Goal: Task Accomplishment & Management: Manage account settings

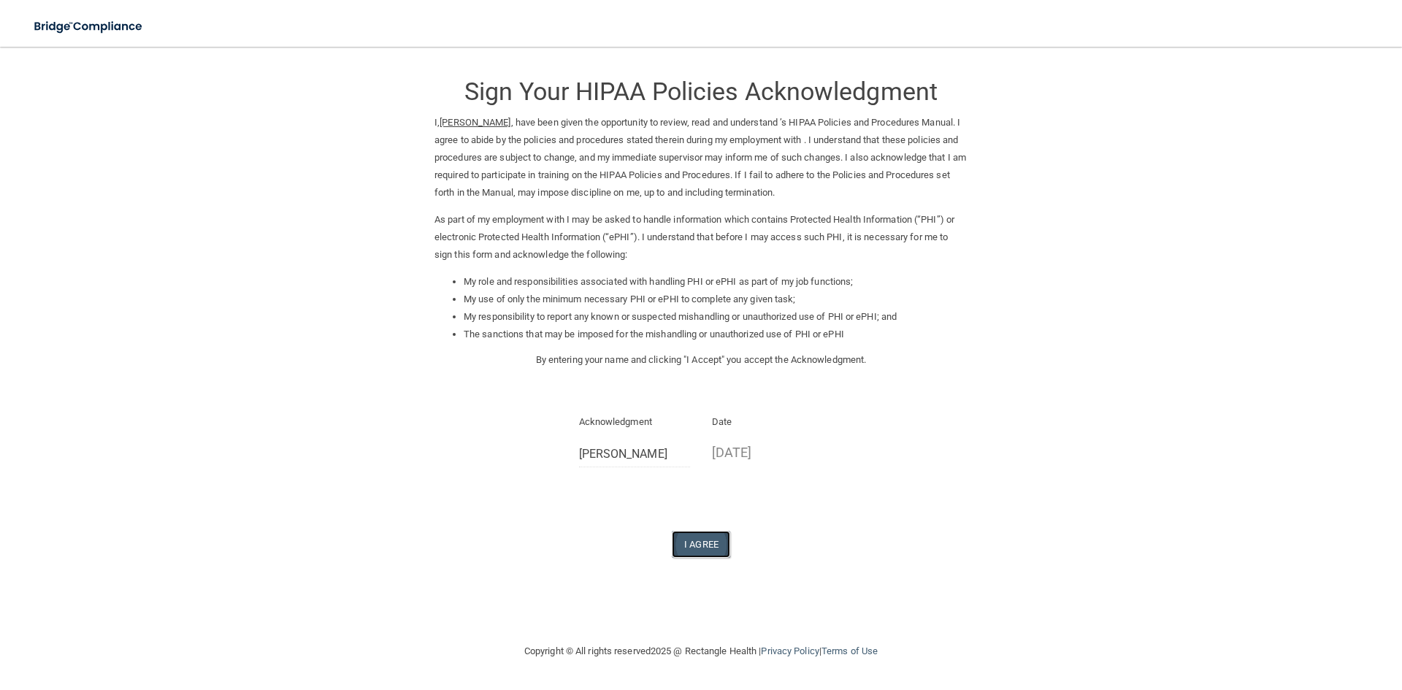
click at [719, 548] on button "I Agree" at bounding box center [701, 544] width 58 height 27
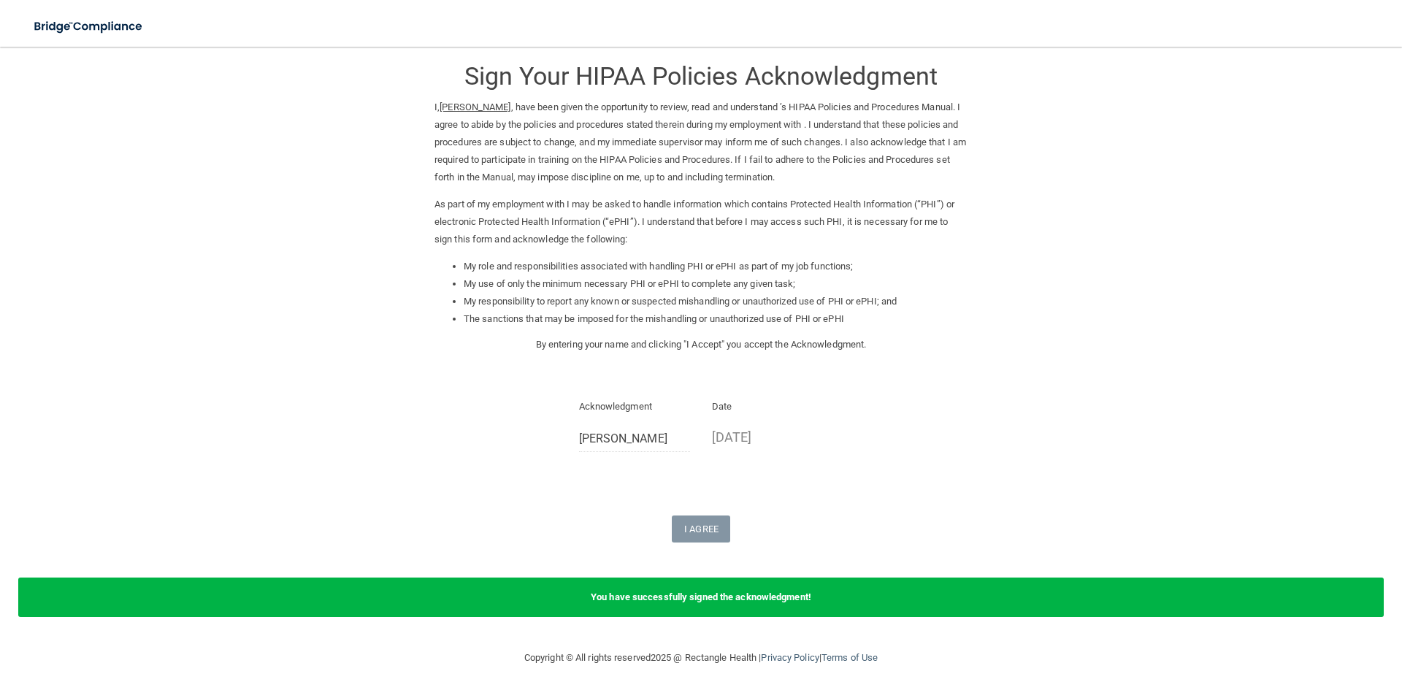
scroll to position [18, 0]
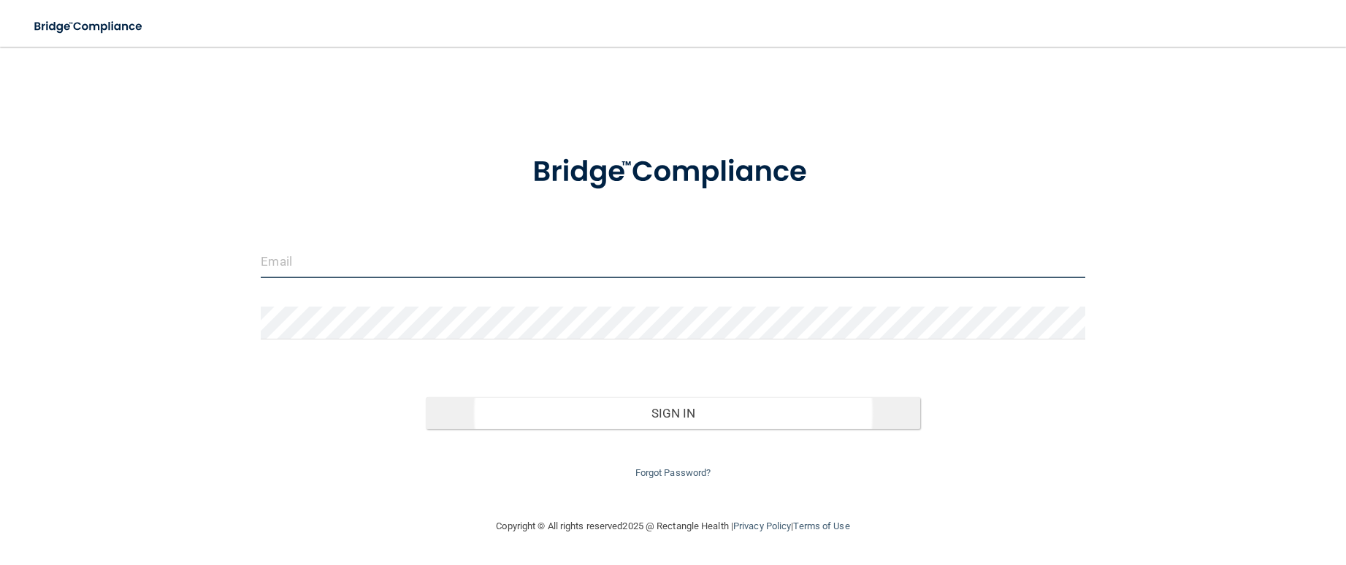
type input "[EMAIL_ADDRESS][DOMAIN_NAME]"
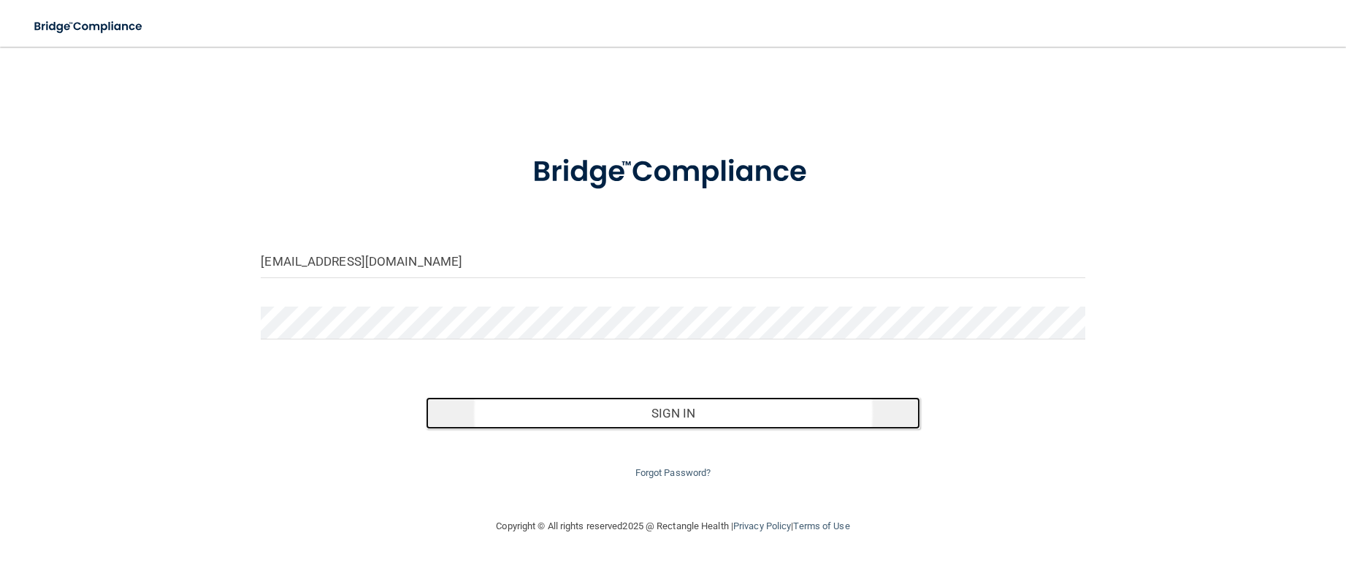
click at [672, 419] on button "Sign In" at bounding box center [673, 413] width 494 height 32
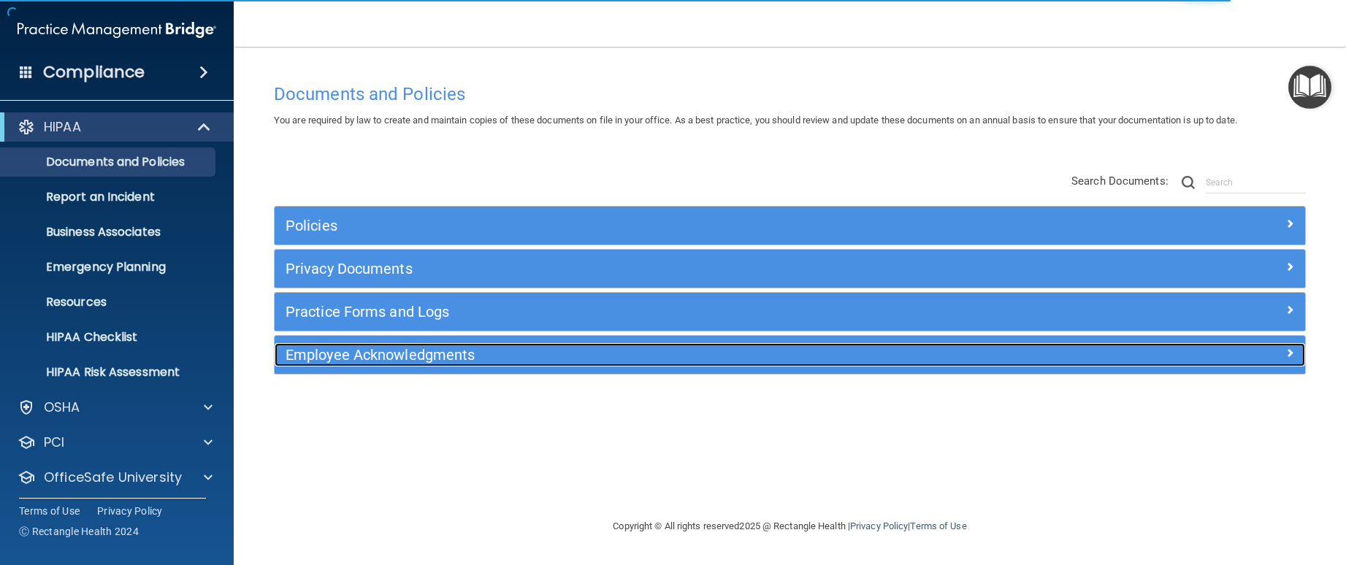
click at [418, 363] on h5 "Employee Acknowledgments" at bounding box center [660, 355] width 751 height 16
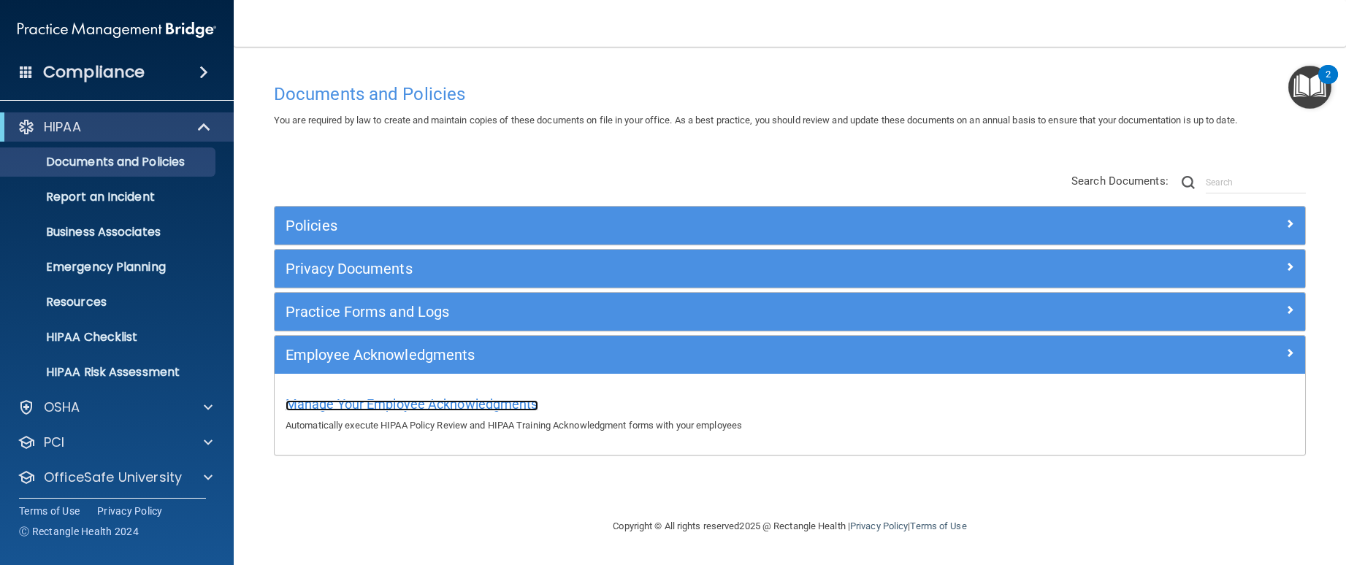
click at [421, 400] on span "Manage Your Employee Acknowledgments" at bounding box center [411, 403] width 253 height 15
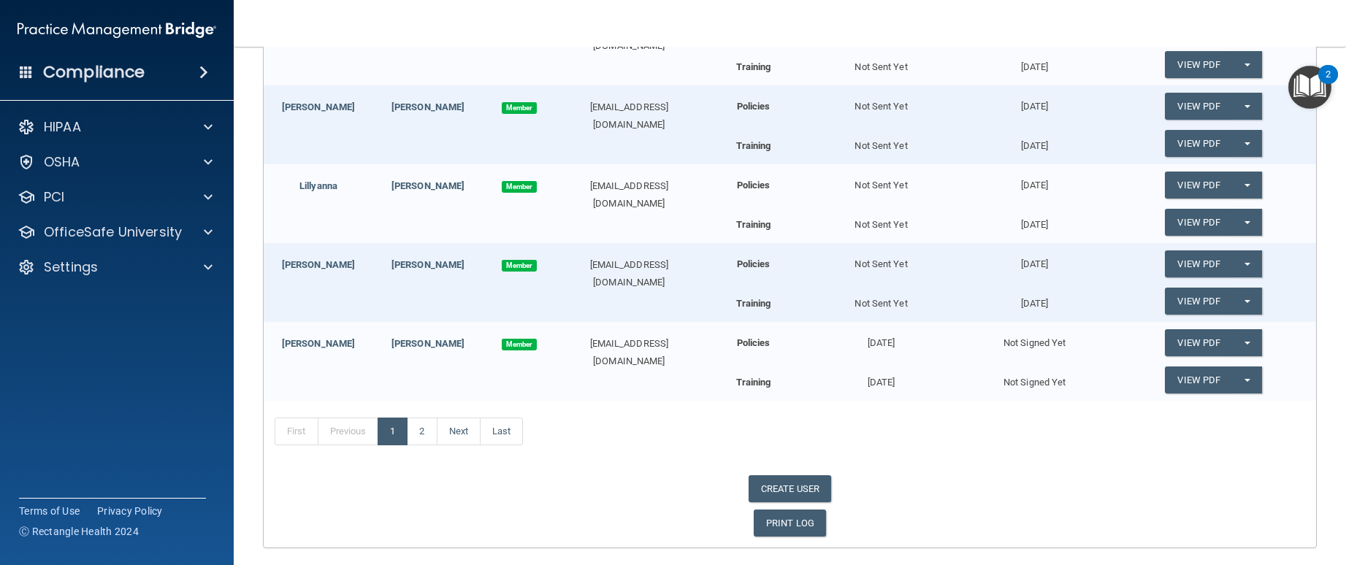
scroll to position [328, 0]
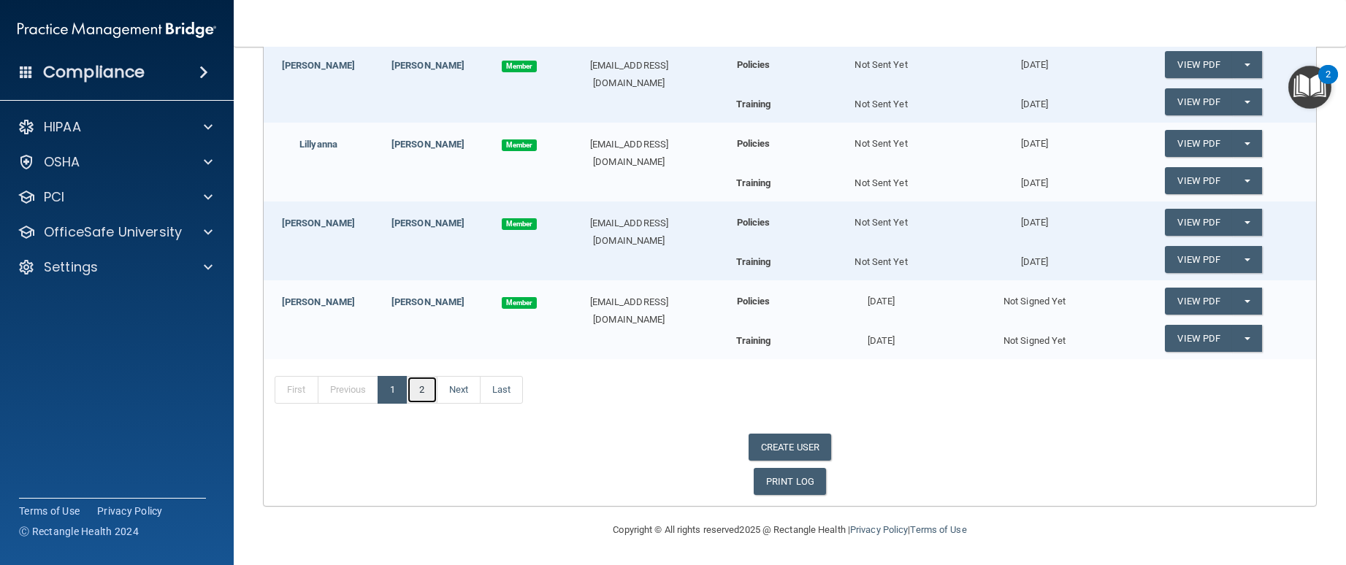
click at [426, 394] on link "2" at bounding box center [422, 390] width 30 height 28
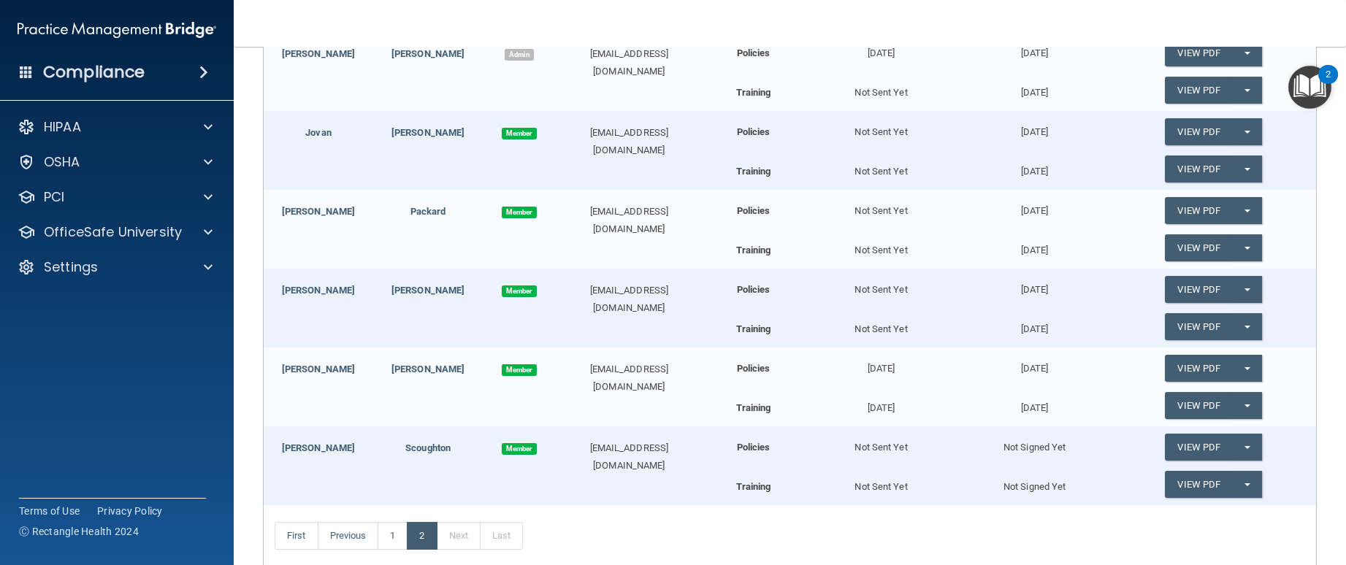
scroll to position [334, 0]
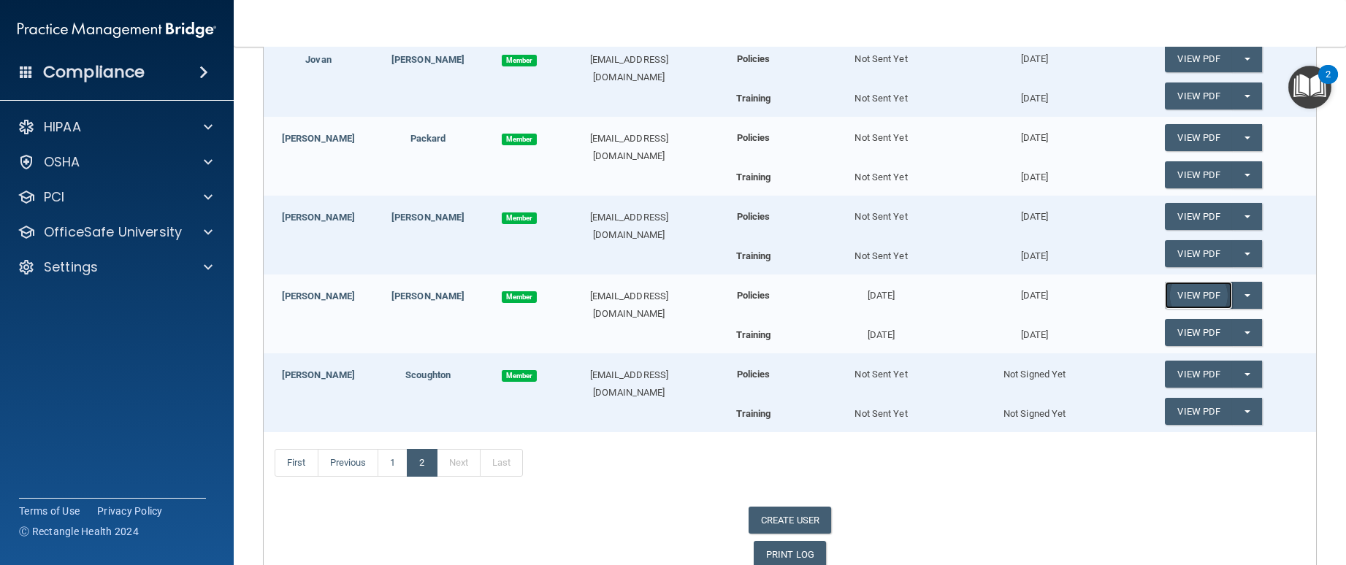
click at [1222, 296] on link "View PDF" at bounding box center [1198, 295] width 67 height 27
click at [1216, 333] on link "View PDF" at bounding box center [1198, 332] width 67 height 27
click at [1241, 337] on button "Split button!" at bounding box center [1247, 332] width 30 height 27
click at [1235, 339] on button "Split button!" at bounding box center [1247, 332] width 30 height 27
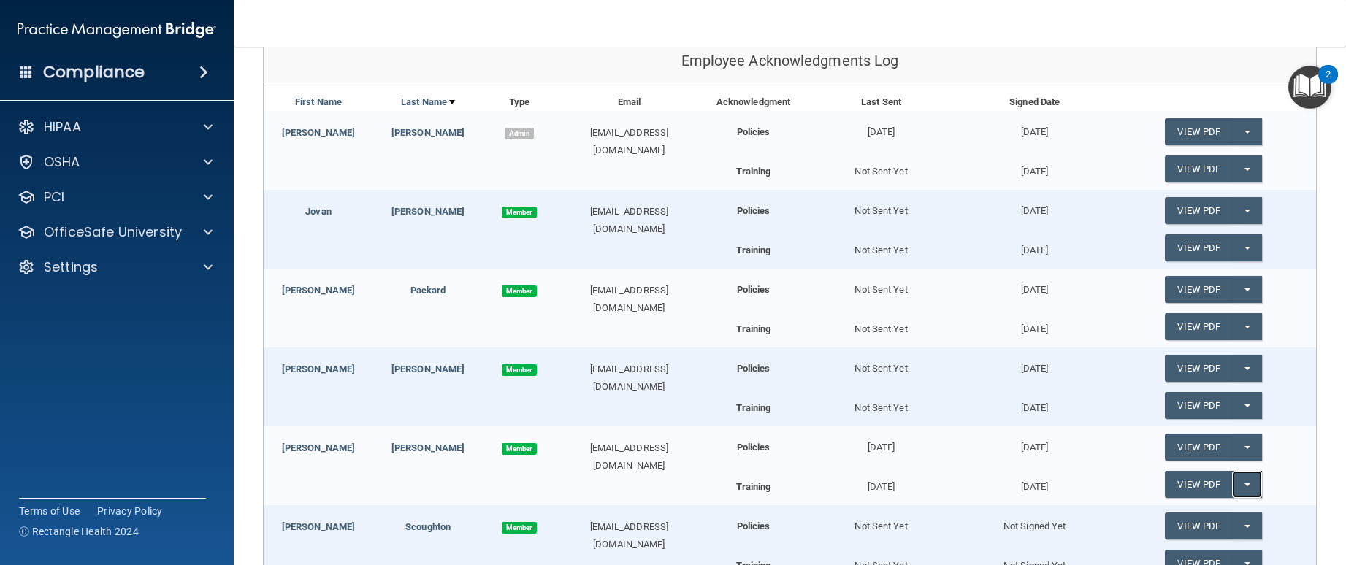
scroll to position [0, 0]
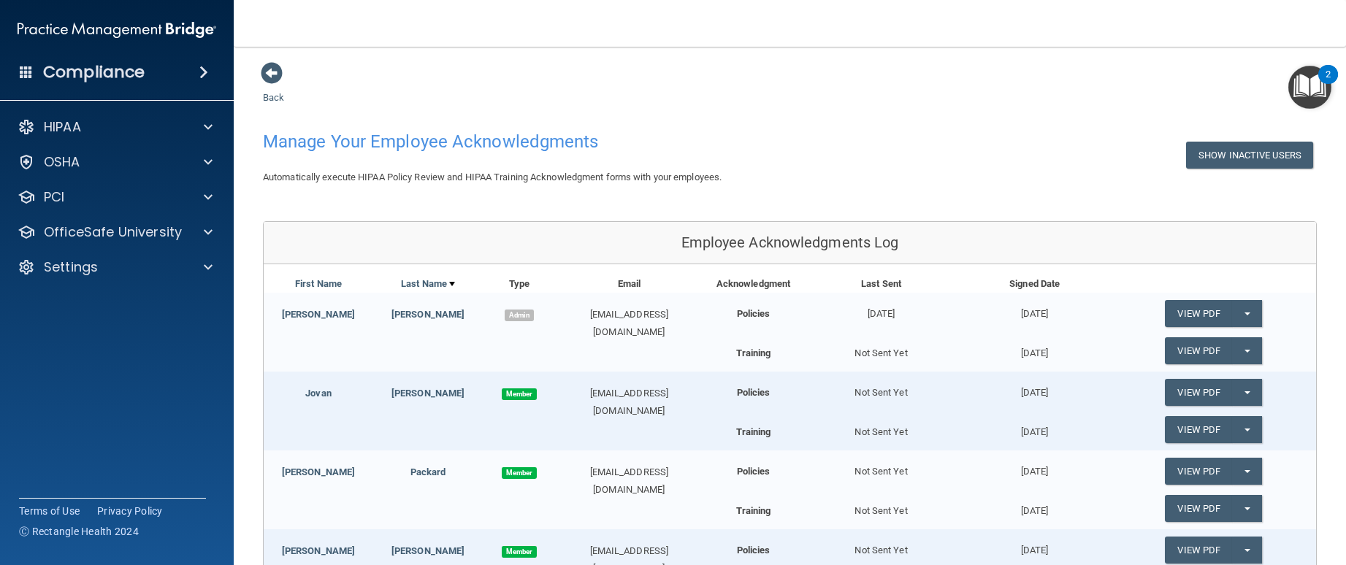
click at [205, 76] on span at bounding box center [203, 73] width 9 height 18
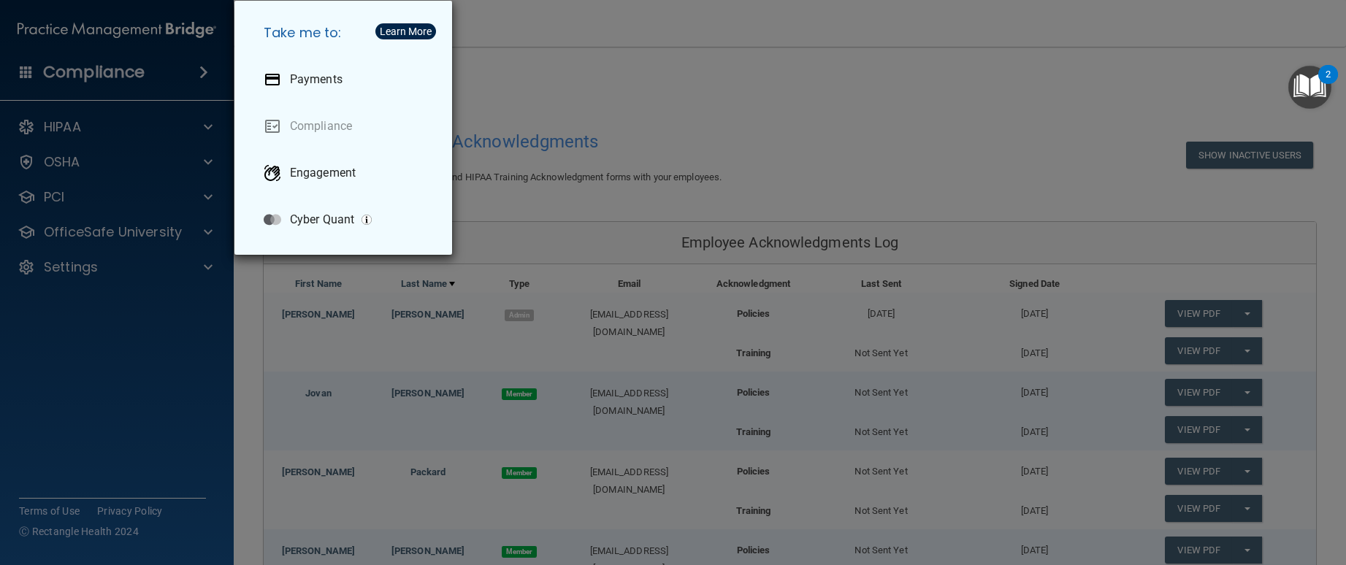
click at [131, 304] on div "Take me to: Payments Compliance Engagement Cyber Quant" at bounding box center [673, 282] width 1346 height 565
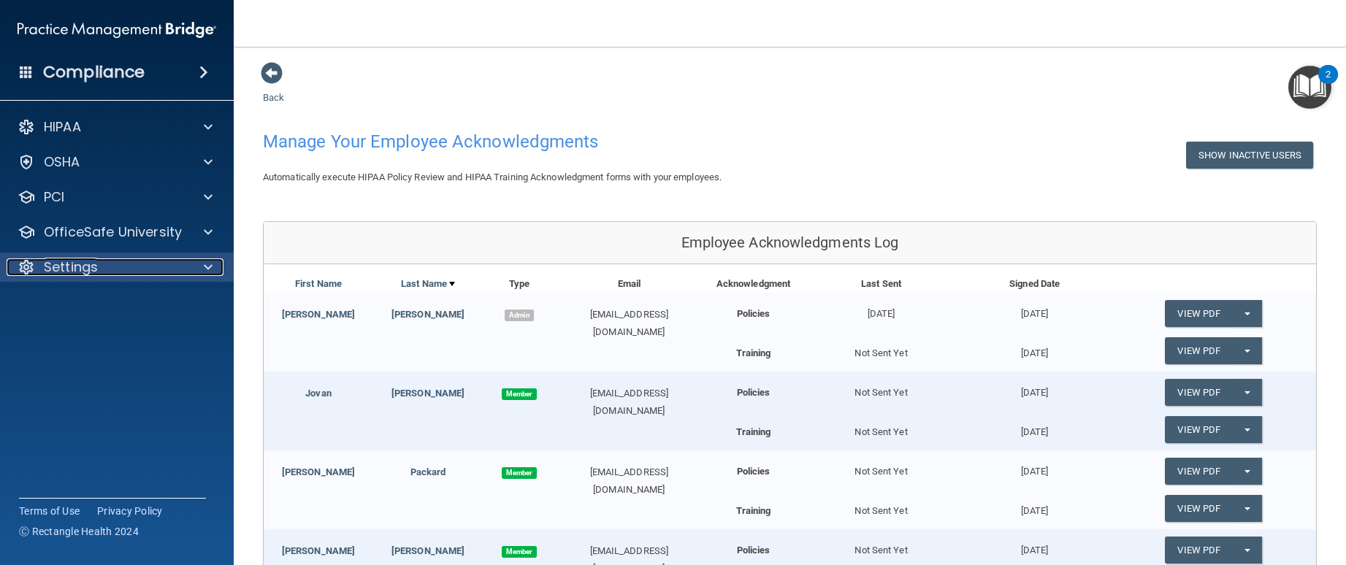
click at [196, 269] on div at bounding box center [206, 267] width 37 height 18
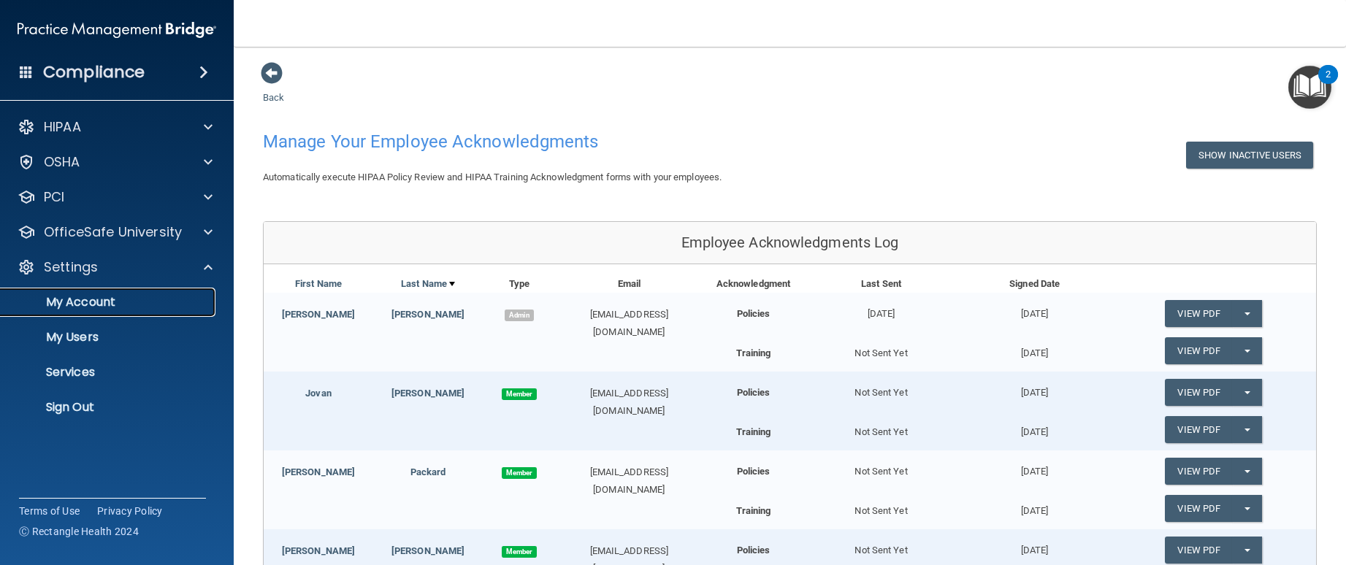
click at [99, 301] on p "My Account" at bounding box center [108, 302] width 199 height 15
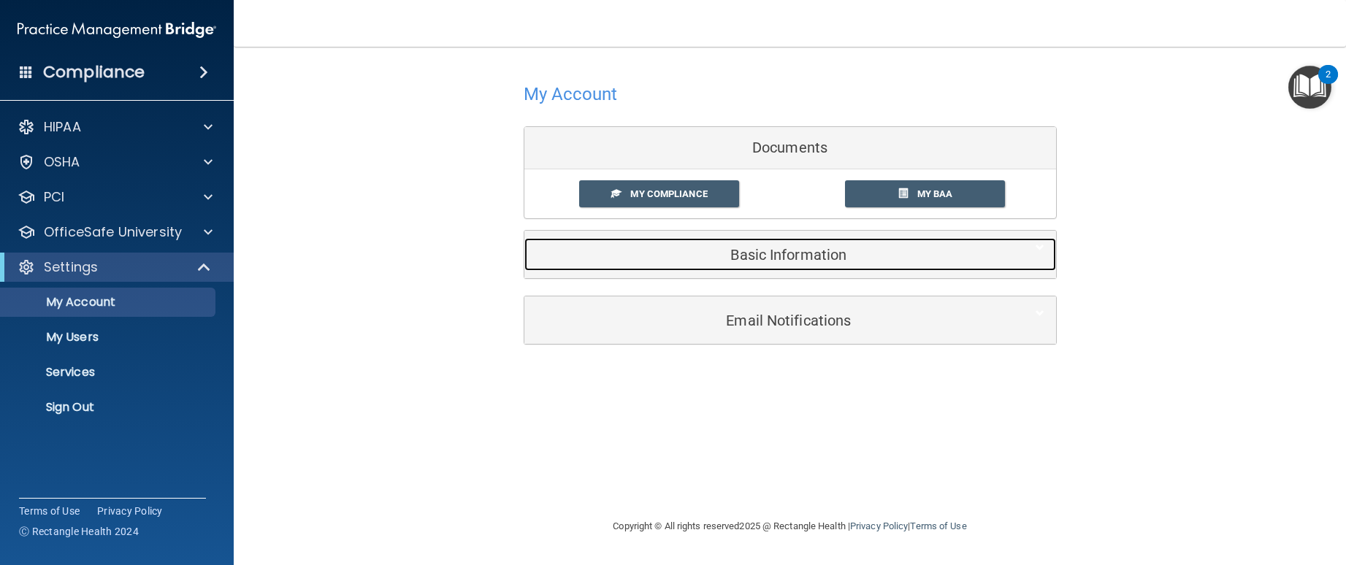
click at [783, 261] on h5 "Basic Information" at bounding box center [767, 255] width 465 height 16
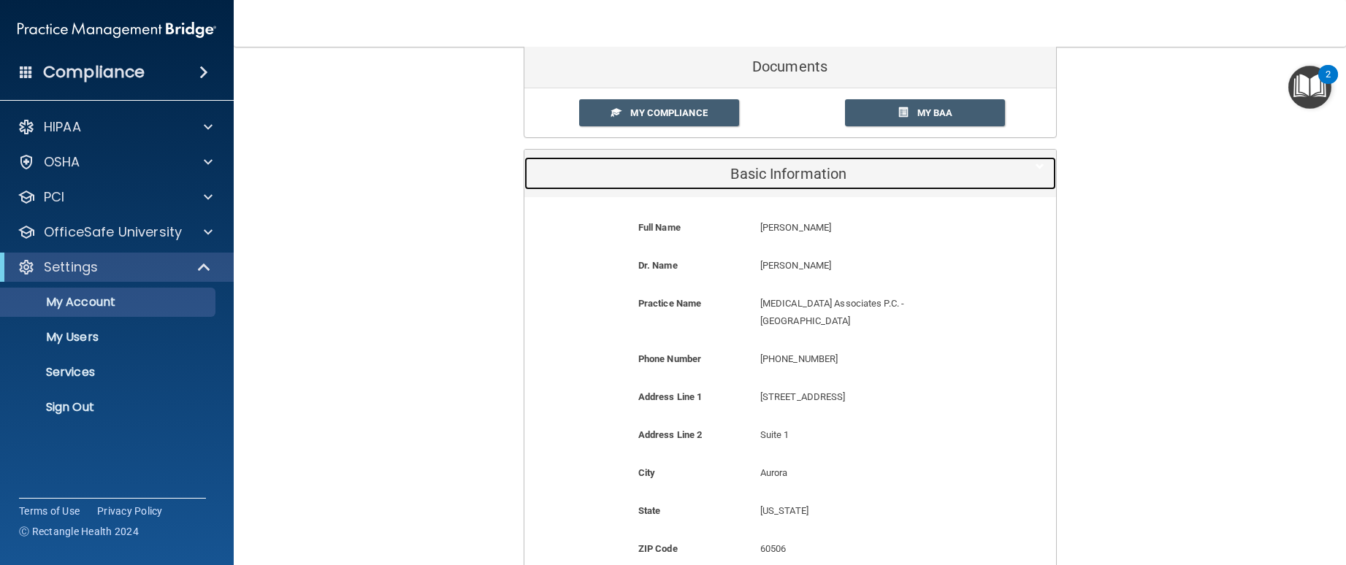
scroll to position [146, 0]
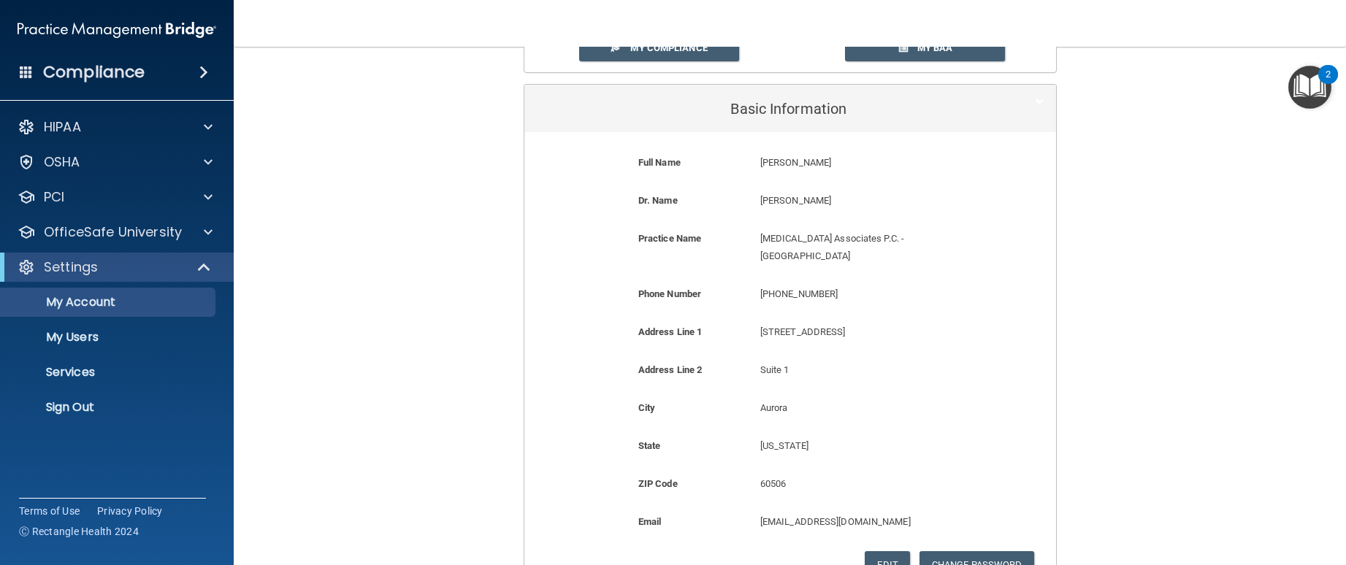
click at [788, 253] on p "Oral and Maxillofacial Surgery Associates P.C. - Aurora" at bounding box center [871, 247] width 222 height 35
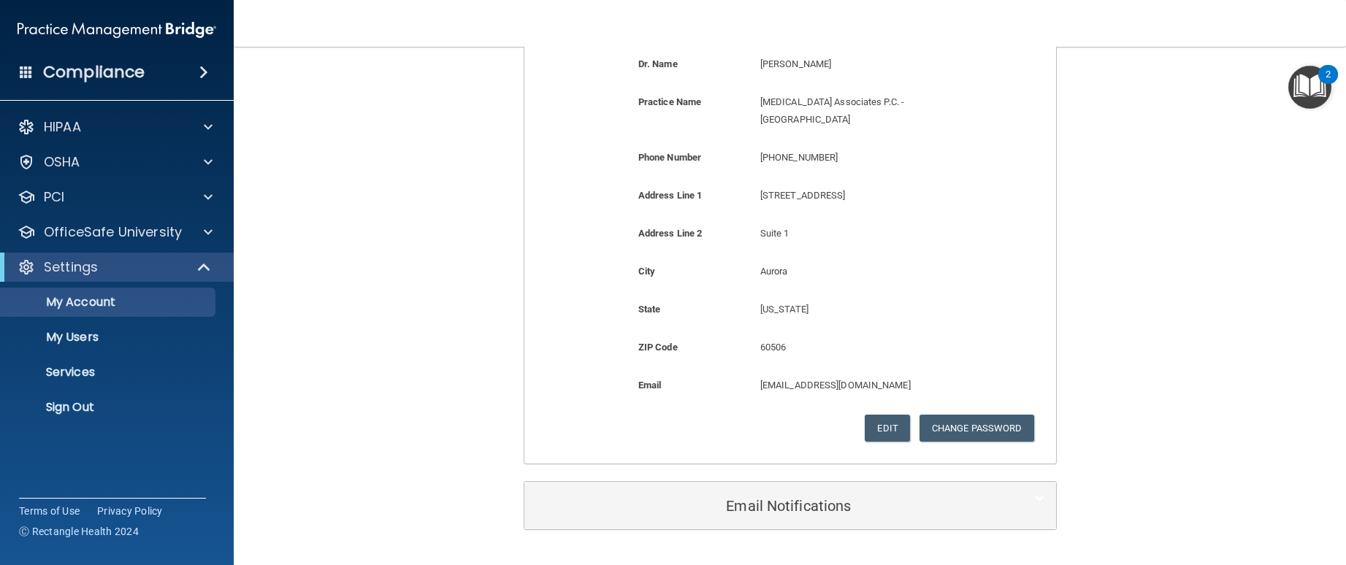
scroll to position [292, 0]
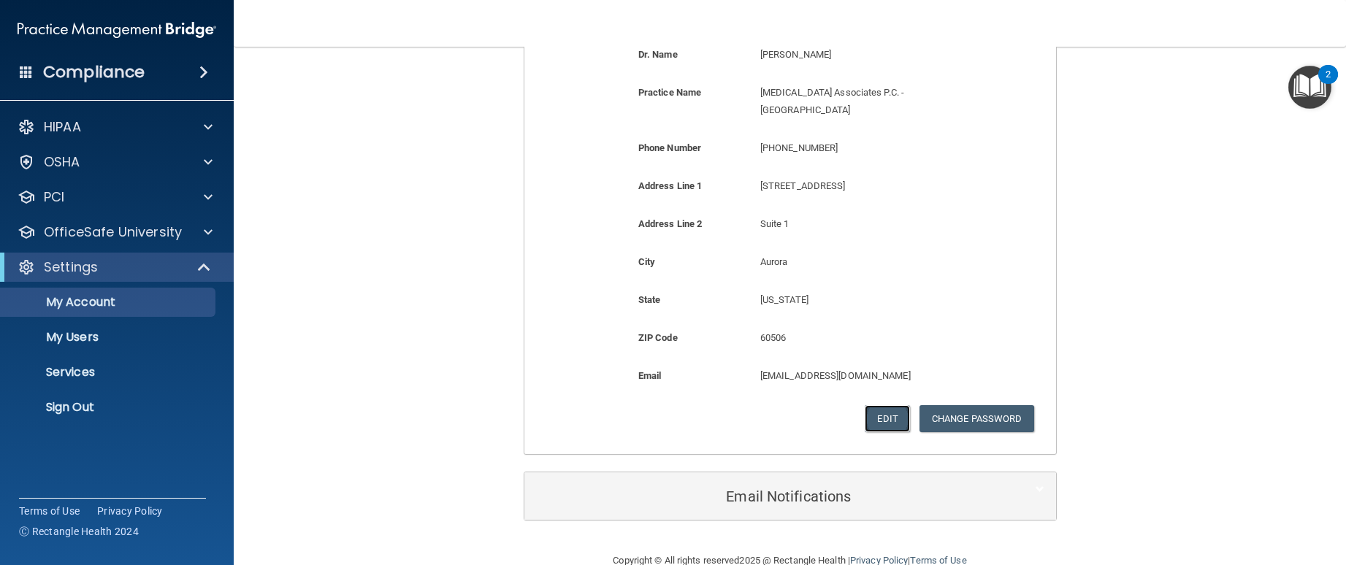
click at [889, 415] on button "Edit" at bounding box center [886, 418] width 45 height 27
select select "13"
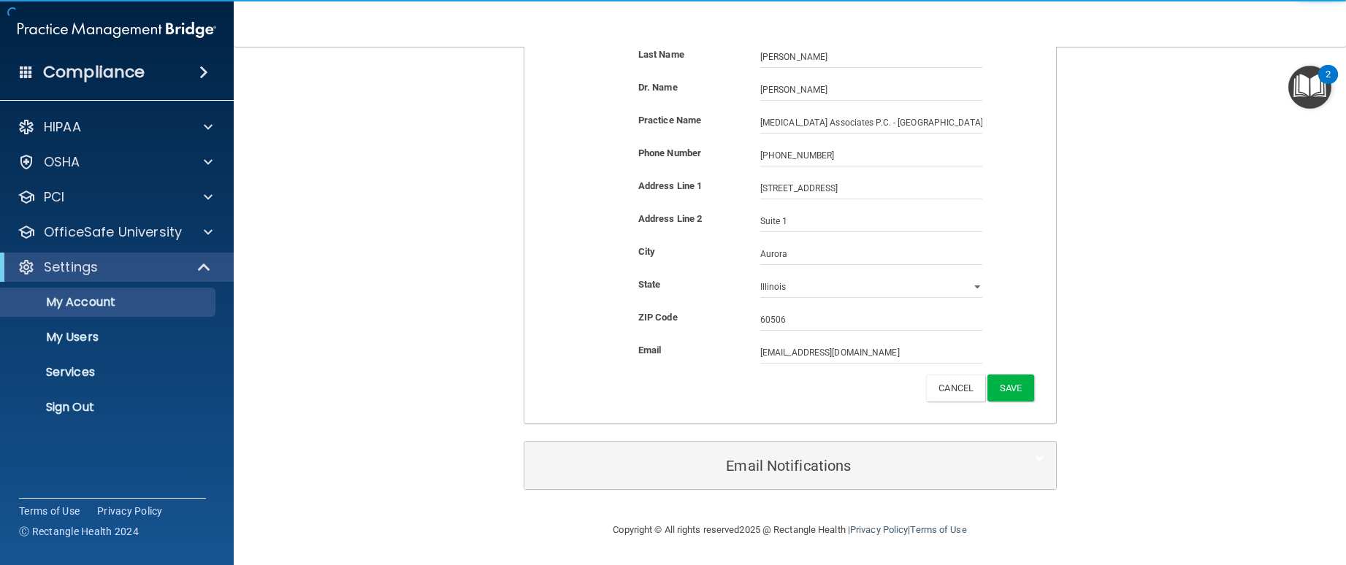
scroll to position [287, 0]
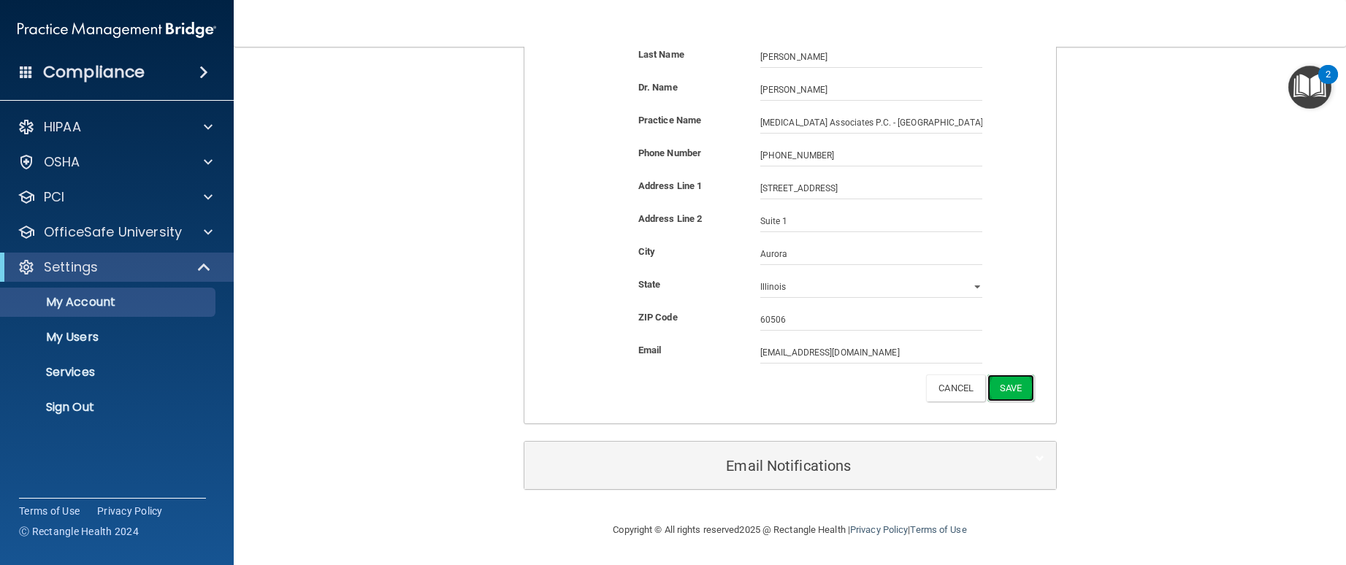
click at [1020, 387] on button "Save" at bounding box center [1010, 388] width 46 height 27
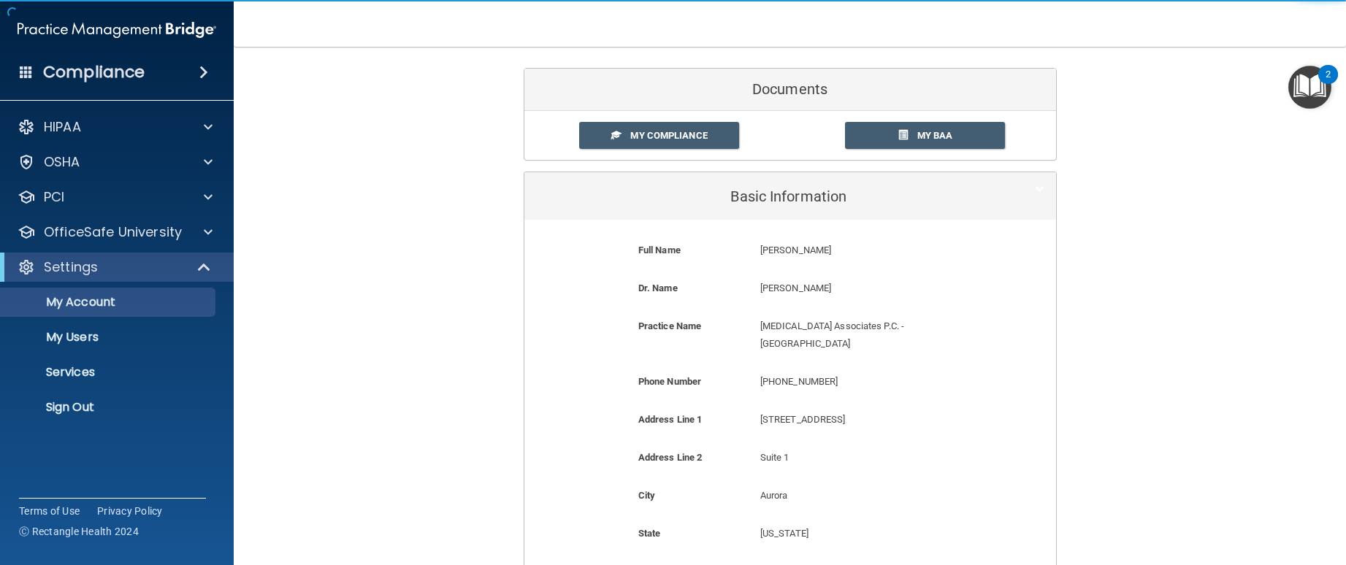
scroll to position [0, 0]
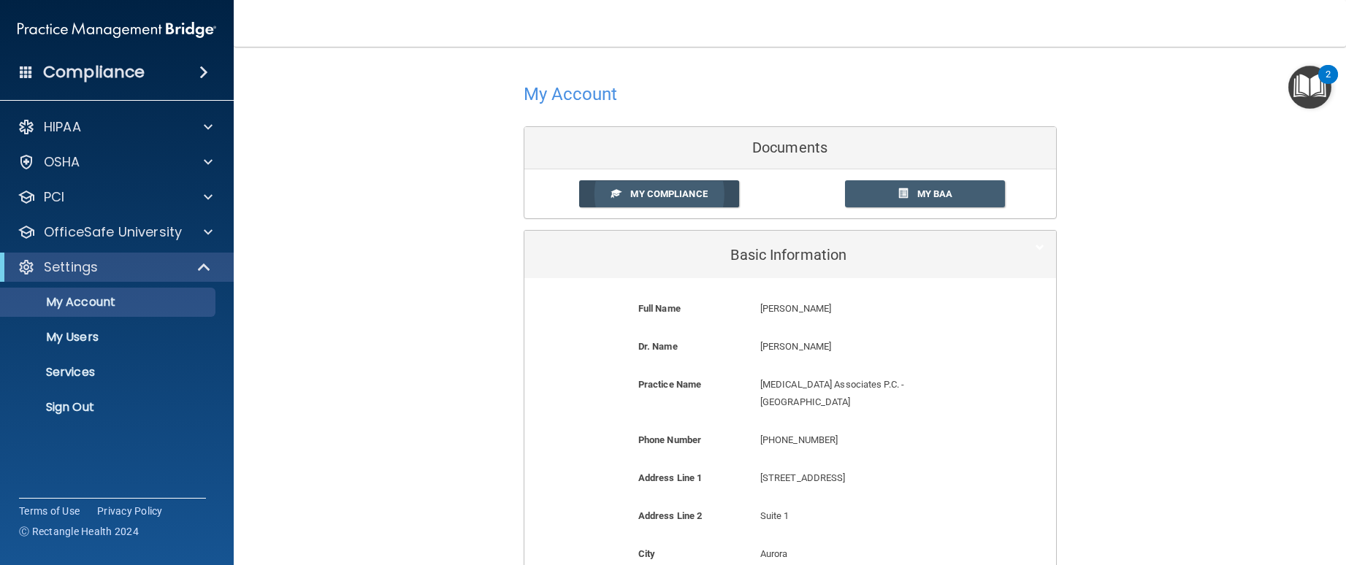
click at [624, 202] on link "My Compliance" at bounding box center [659, 193] width 160 height 27
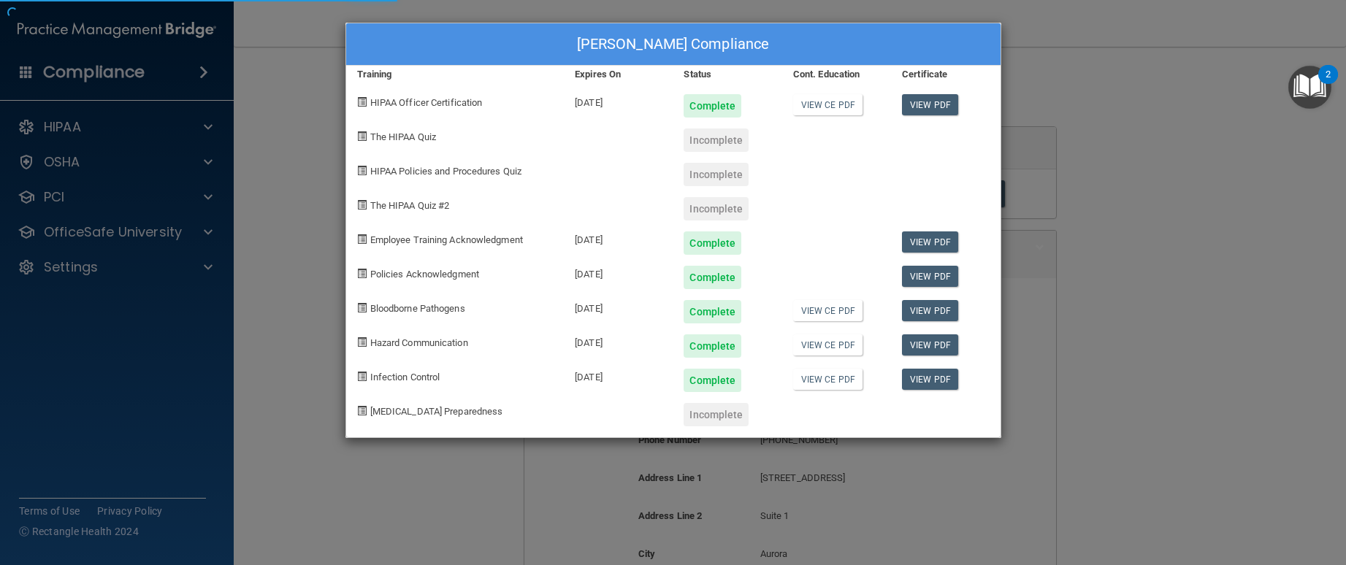
click at [145, 83] on div "Laury Marek's Compliance Training Expires On Status Cont. Education Certificate…" at bounding box center [673, 282] width 1346 height 565
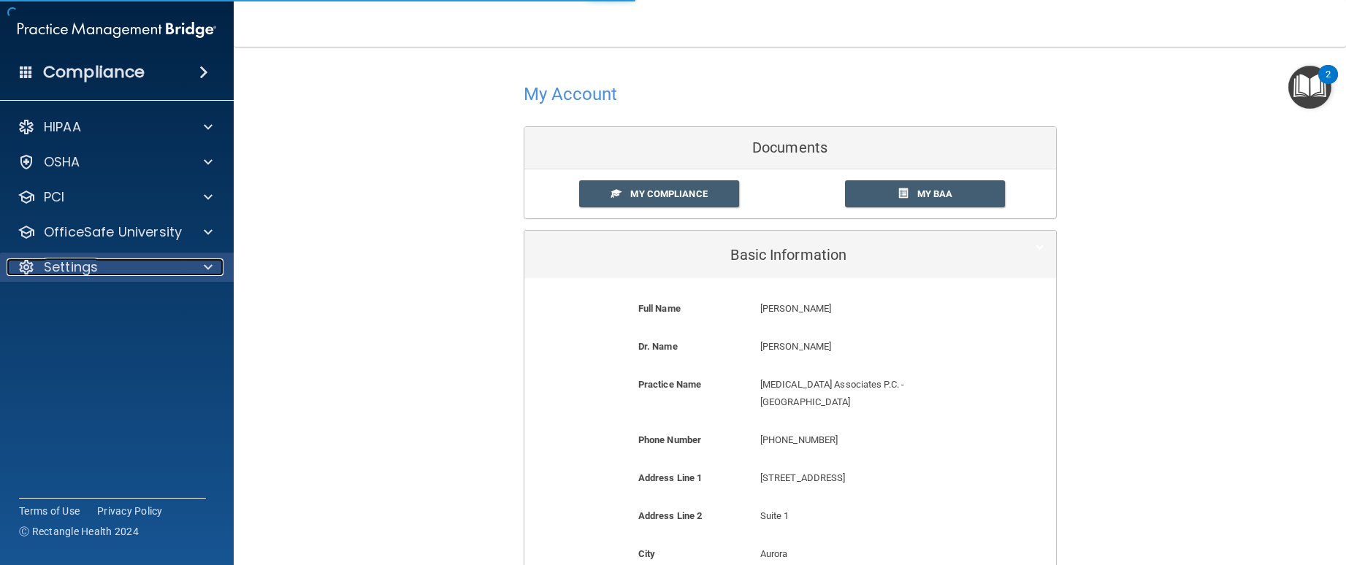
click at [168, 266] on div "Settings" at bounding box center [97, 267] width 181 height 18
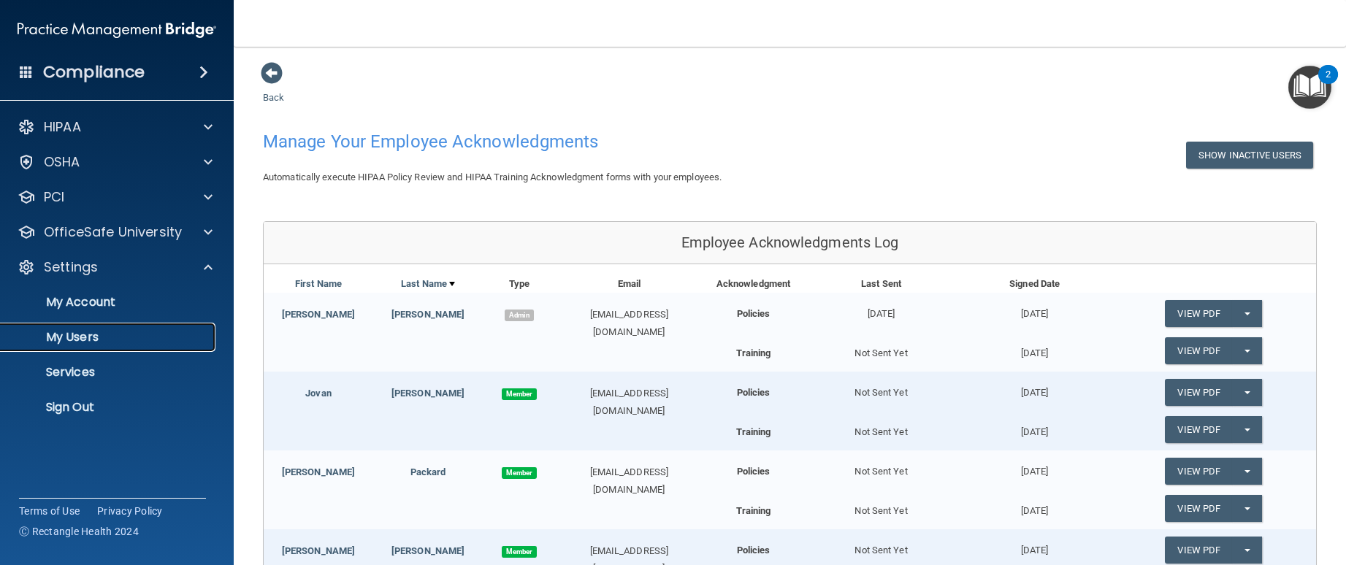
click at [108, 345] on link "My Users" at bounding box center [100, 337] width 230 height 29
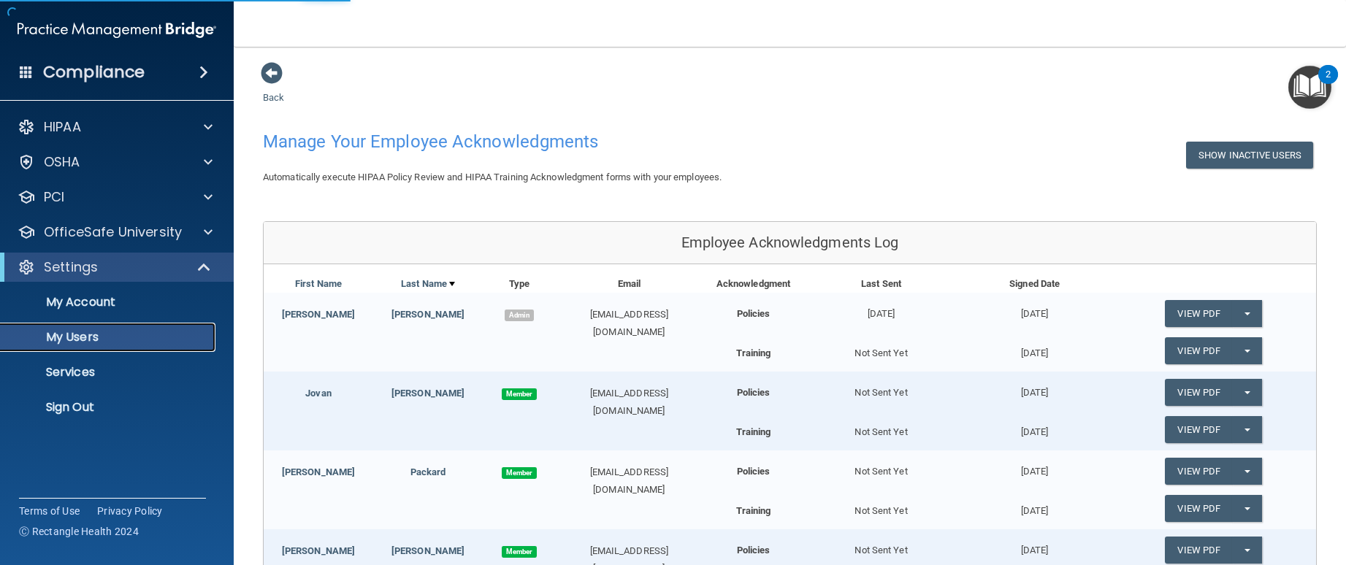
select select "20"
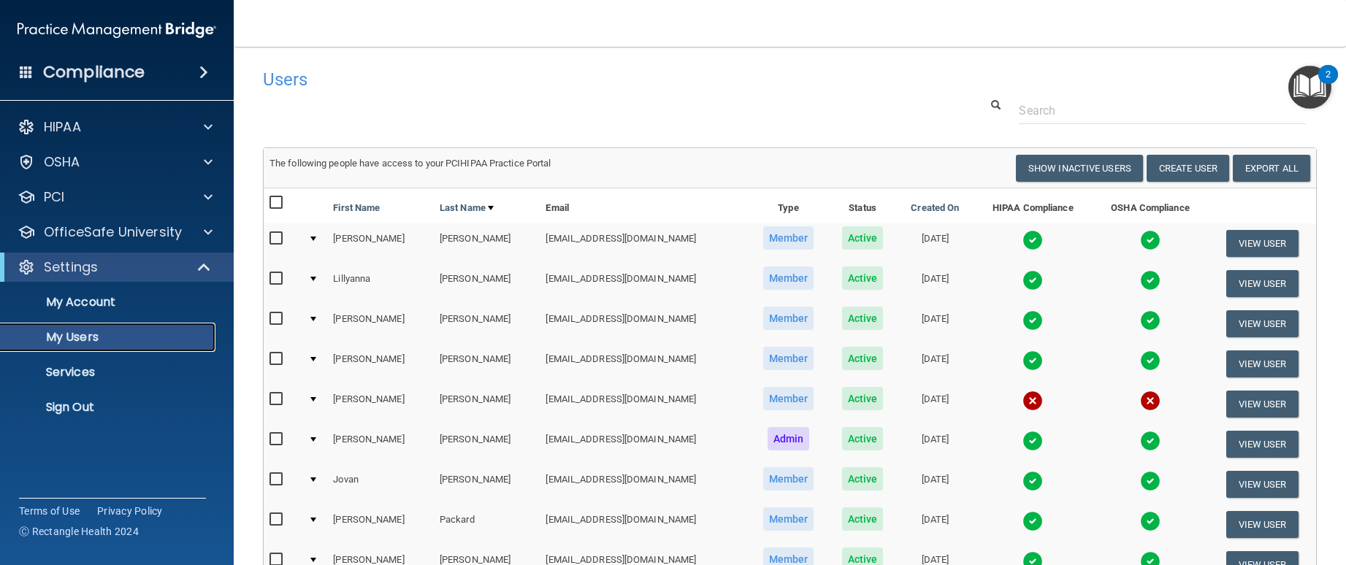
scroll to position [73, 0]
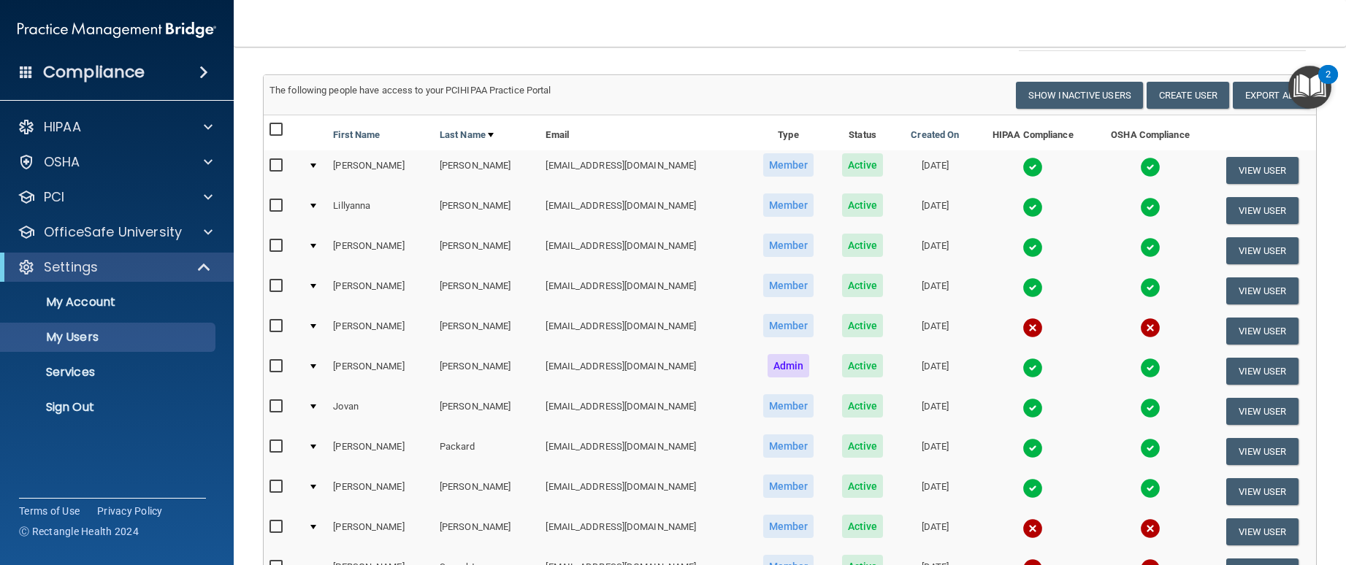
click at [280, 252] on input "checkbox" at bounding box center [277, 246] width 17 height 12
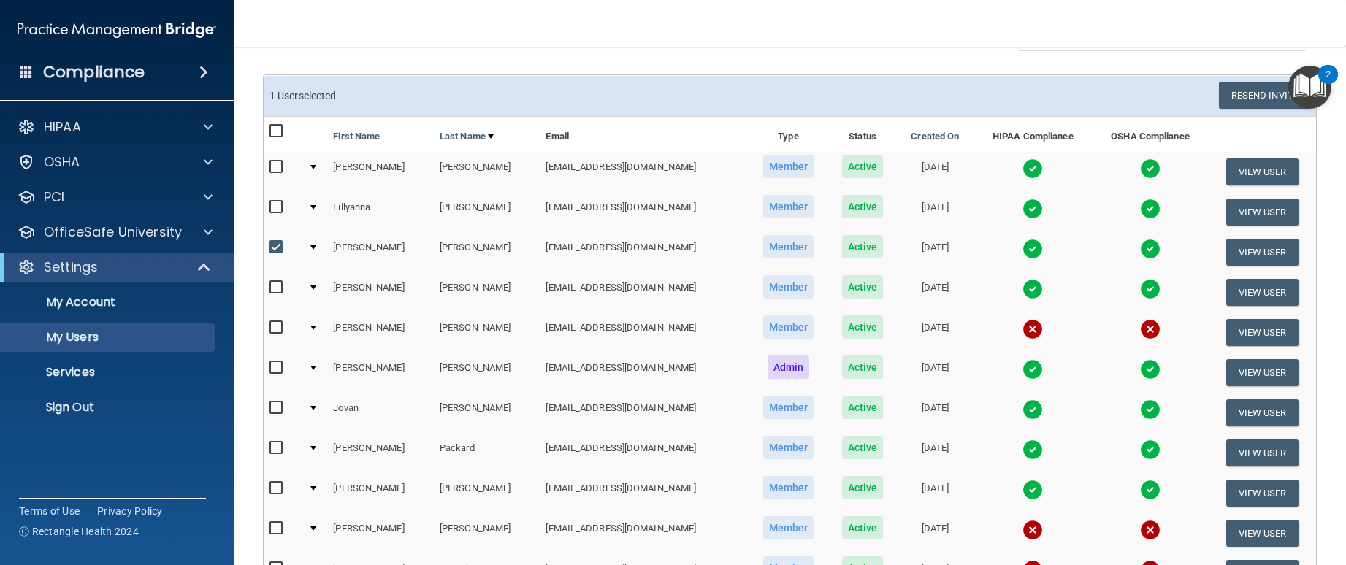
click at [314, 250] on td at bounding box center [315, 252] width 26 height 40
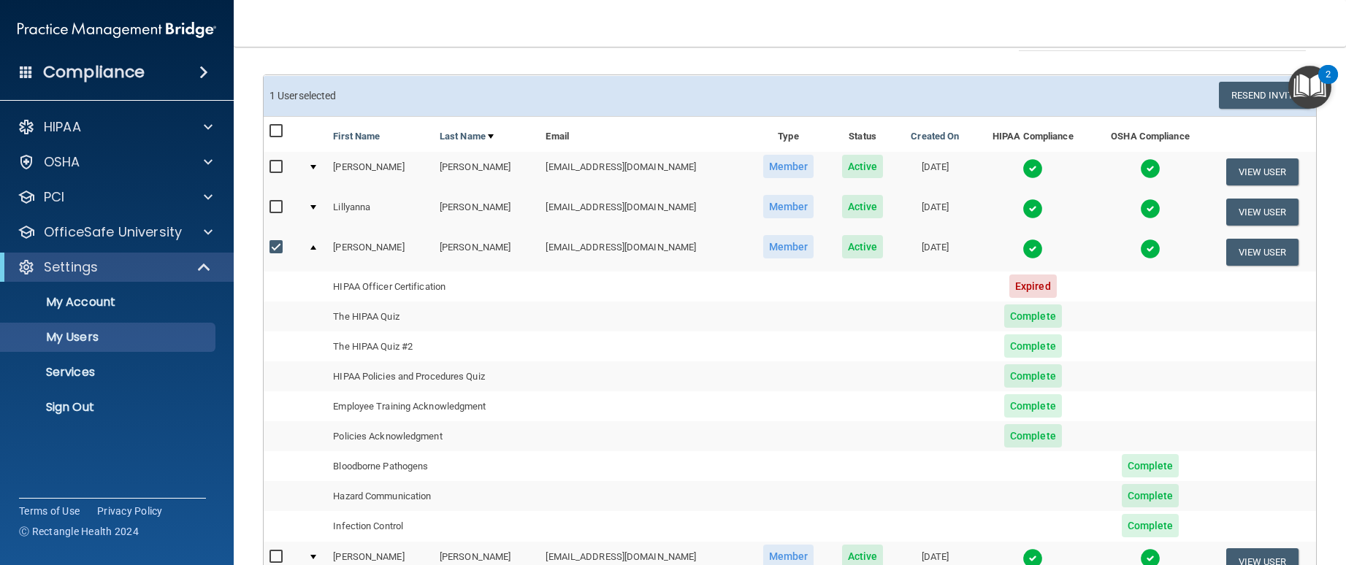
click at [280, 250] on input "checkbox" at bounding box center [277, 248] width 17 height 12
checkbox input "false"
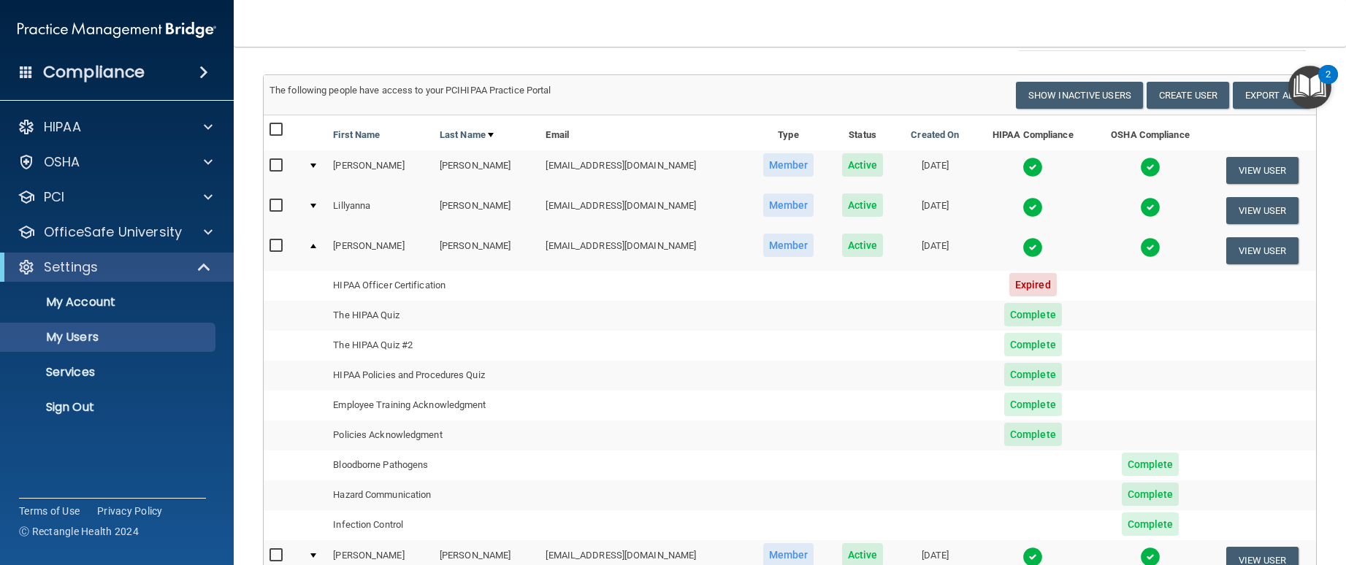
click at [312, 245] on div at bounding box center [313, 246] width 6 height 4
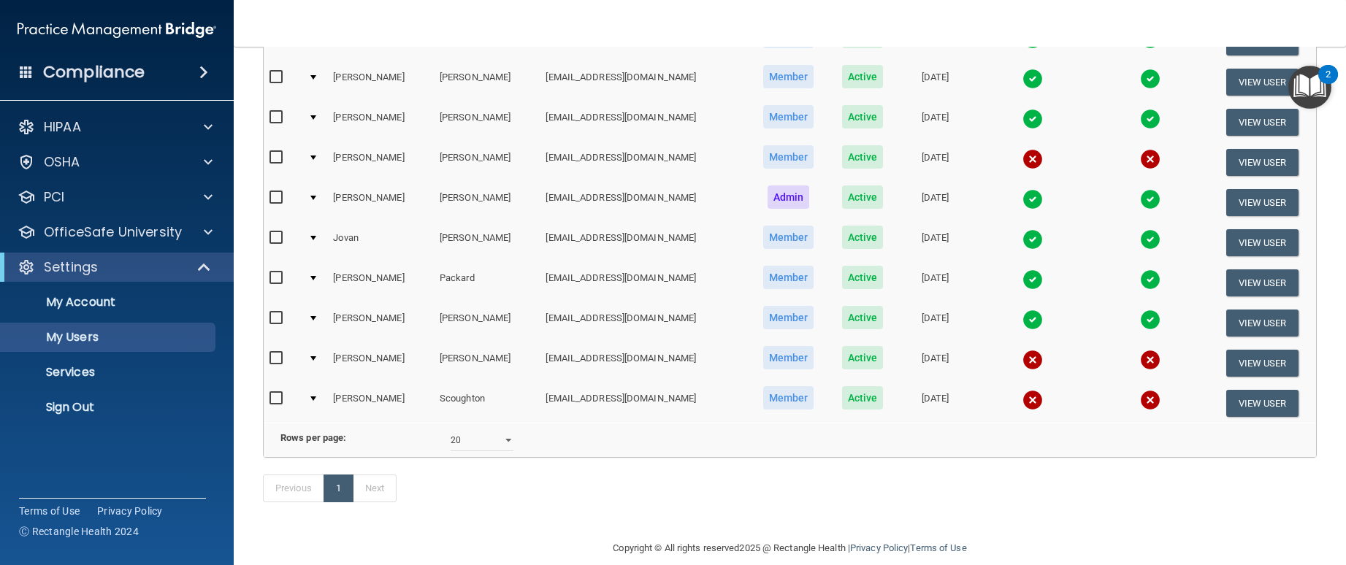
scroll to position [282, 0]
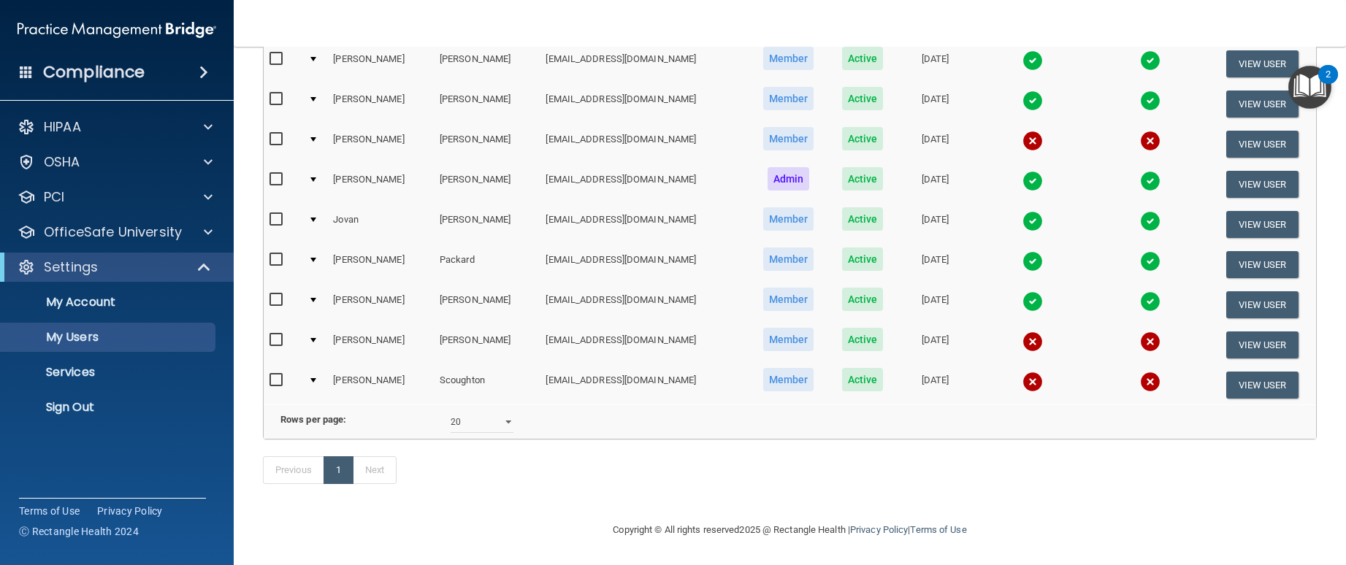
click at [313, 338] on div at bounding box center [313, 340] width 6 height 4
click at [314, 338] on div at bounding box center [313, 340] width 6 height 4
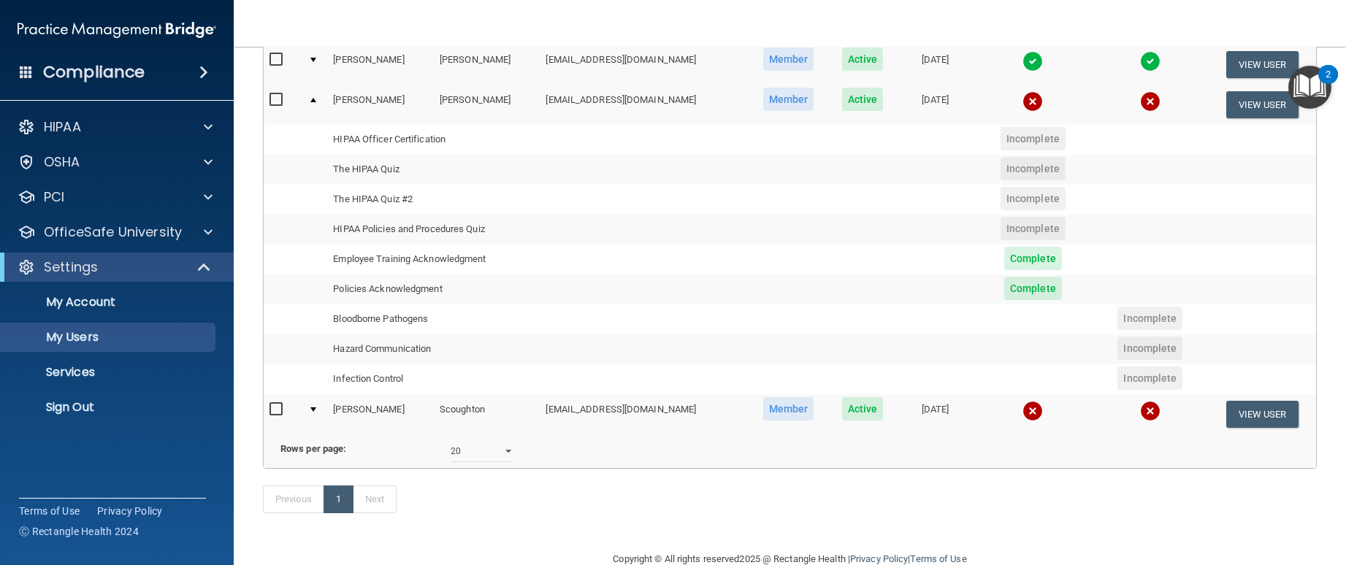
scroll to position [501, 0]
click at [1138, 321] on span "Incomplete" at bounding box center [1149, 317] width 65 height 23
click at [1154, 348] on span "Incomplete" at bounding box center [1149, 347] width 65 height 23
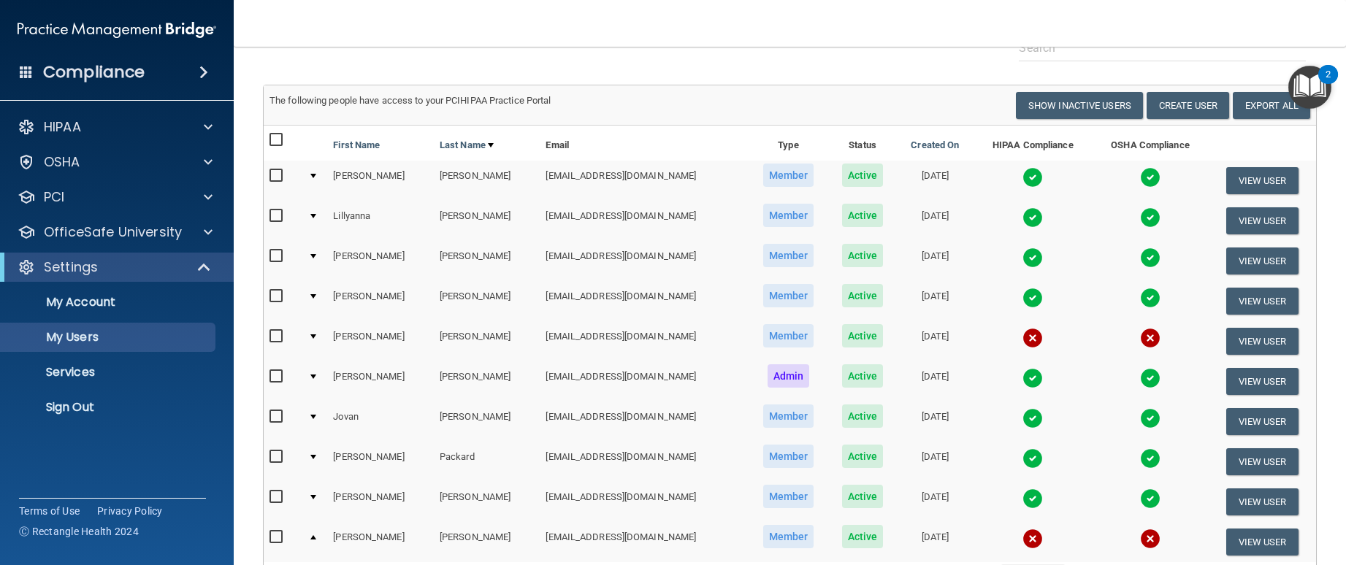
scroll to position [0, 0]
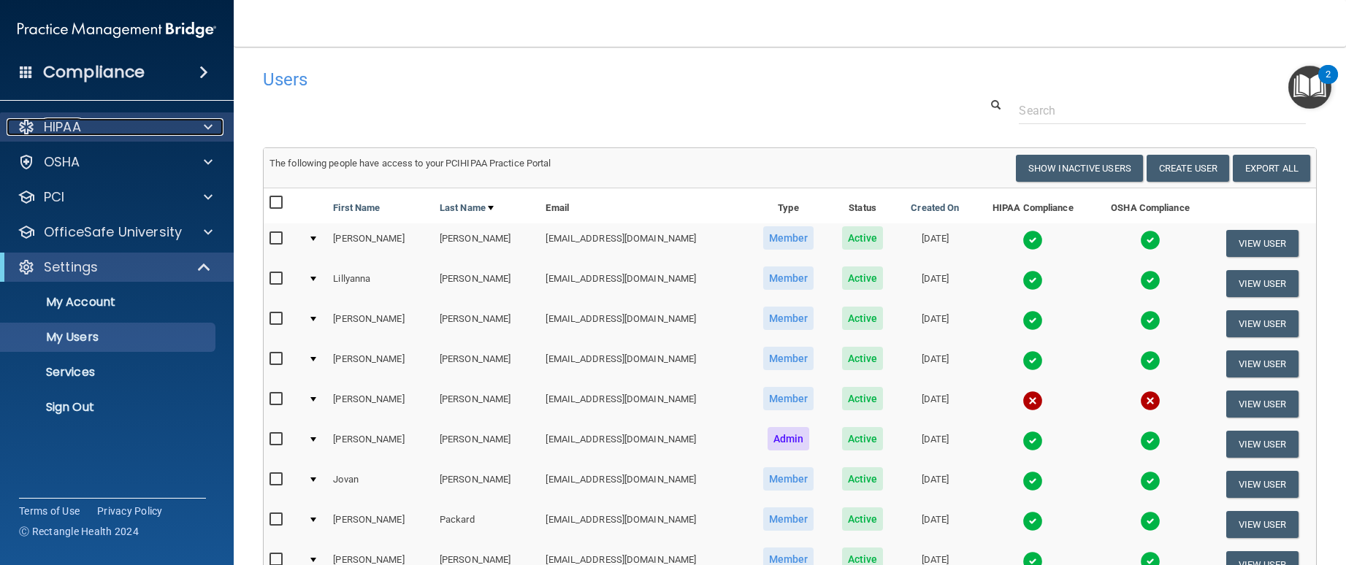
click at [75, 123] on p "HIPAA" at bounding box center [62, 127] width 37 height 18
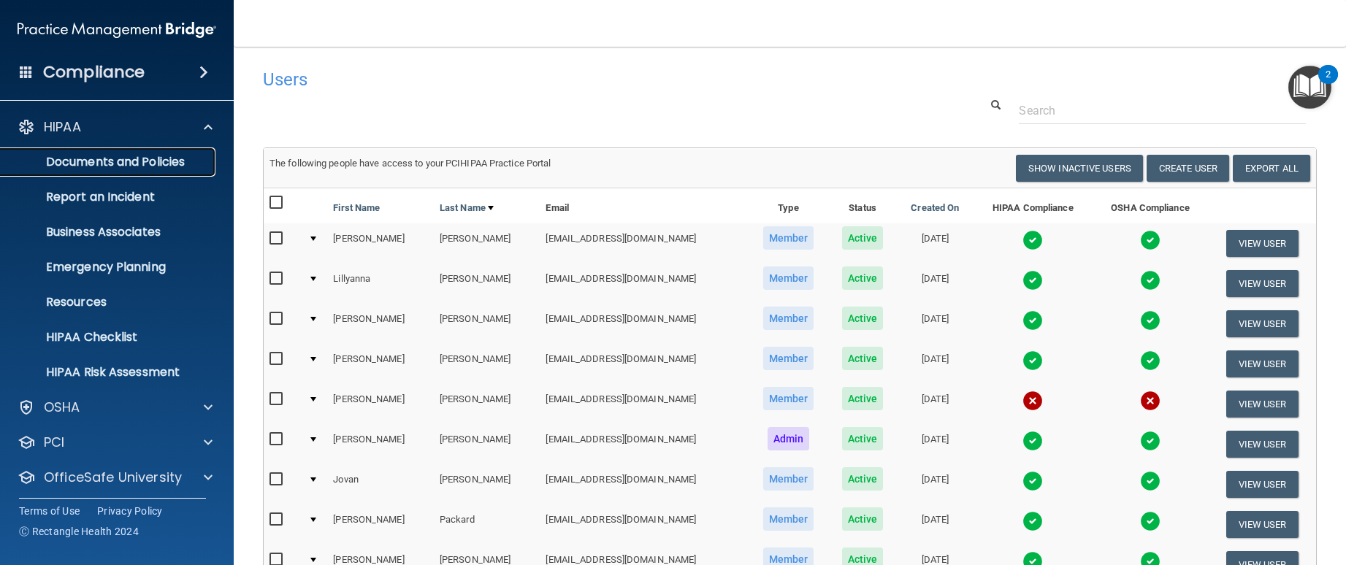
click at [99, 159] on p "Documents and Policies" at bounding box center [108, 162] width 199 height 15
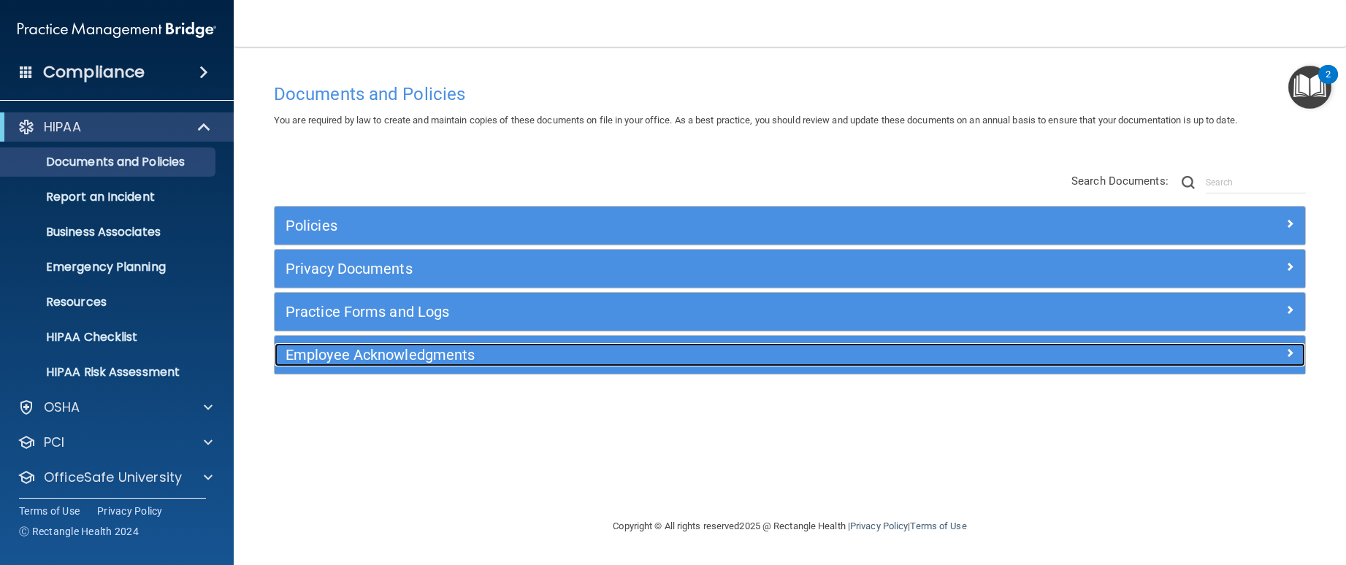
click at [429, 356] on h5 "Employee Acknowledgments" at bounding box center [660, 355] width 751 height 16
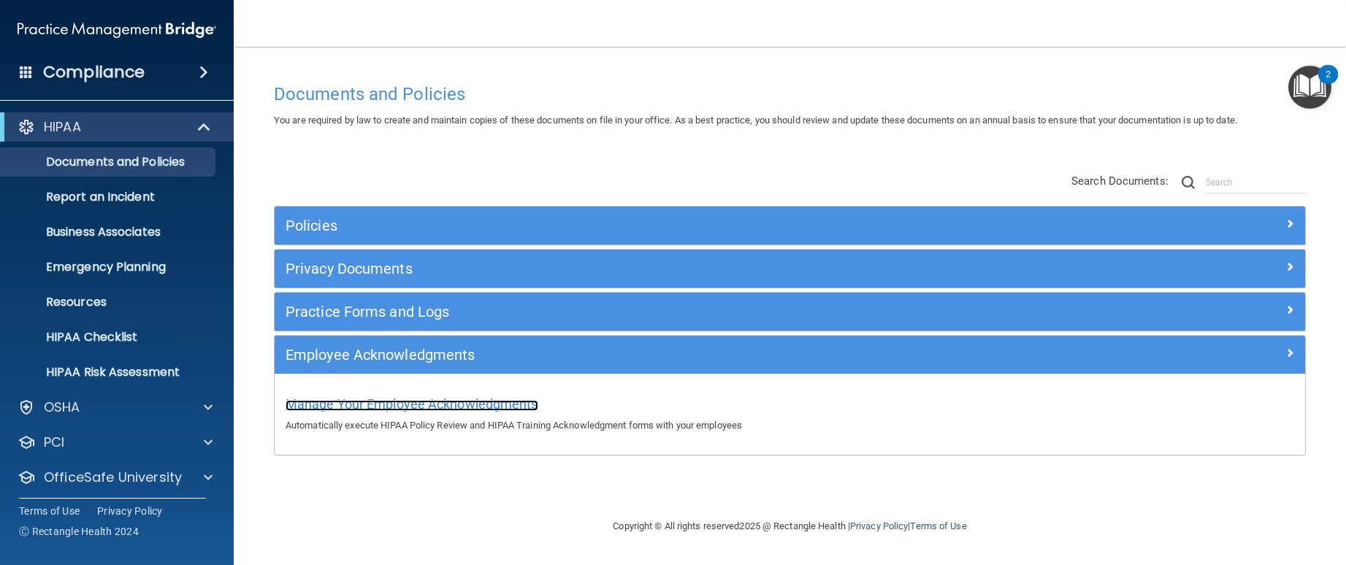
click at [422, 410] on span "Manage Your Employee Acknowledgments" at bounding box center [411, 403] width 253 height 15
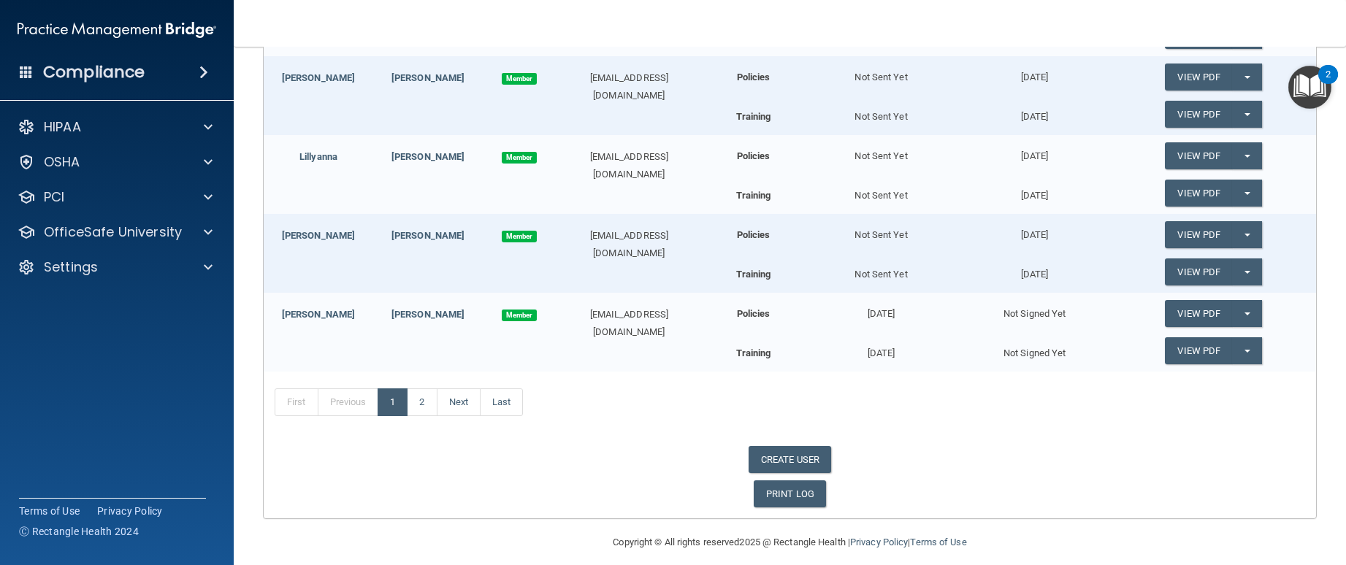
scroll to position [328, 0]
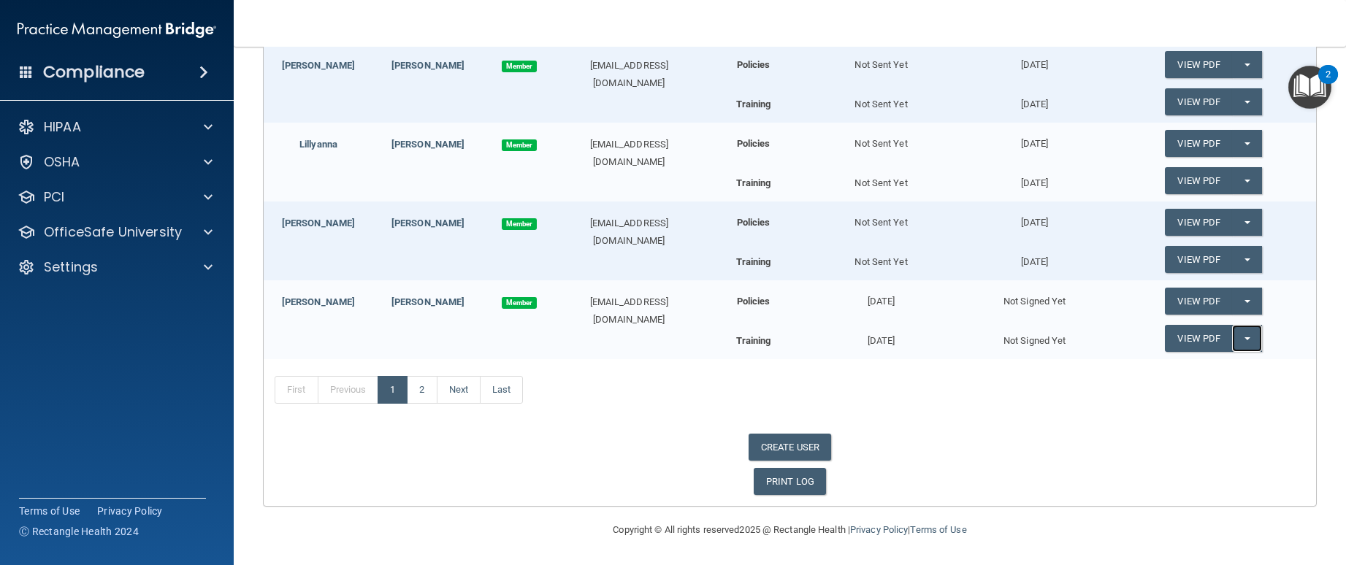
click at [1240, 342] on button "Split button!" at bounding box center [1247, 338] width 30 height 27
click at [1241, 301] on button "Split button!" at bounding box center [1247, 301] width 30 height 27
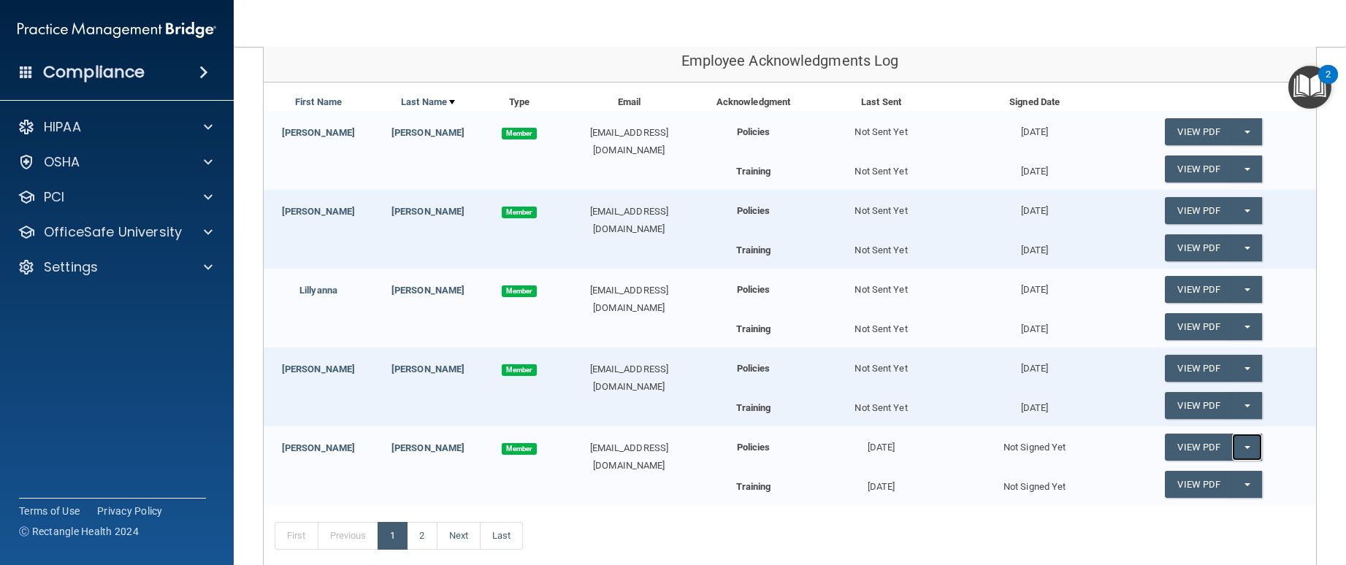
scroll to position [109, 0]
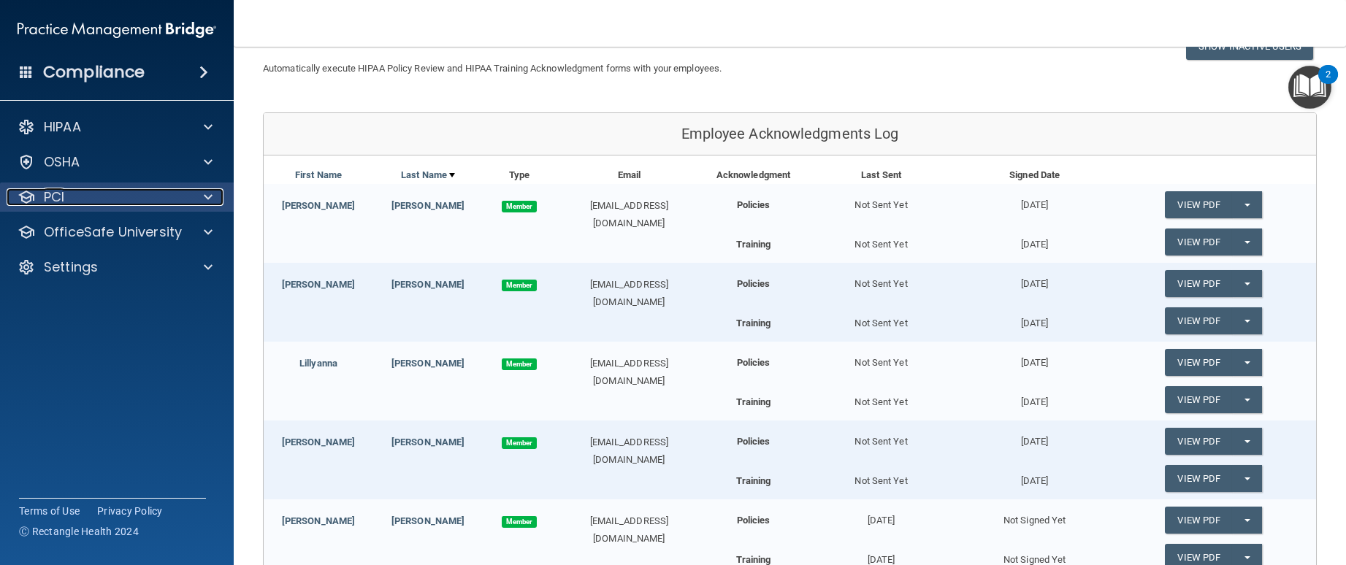
click at [193, 199] on div at bounding box center [206, 197] width 37 height 18
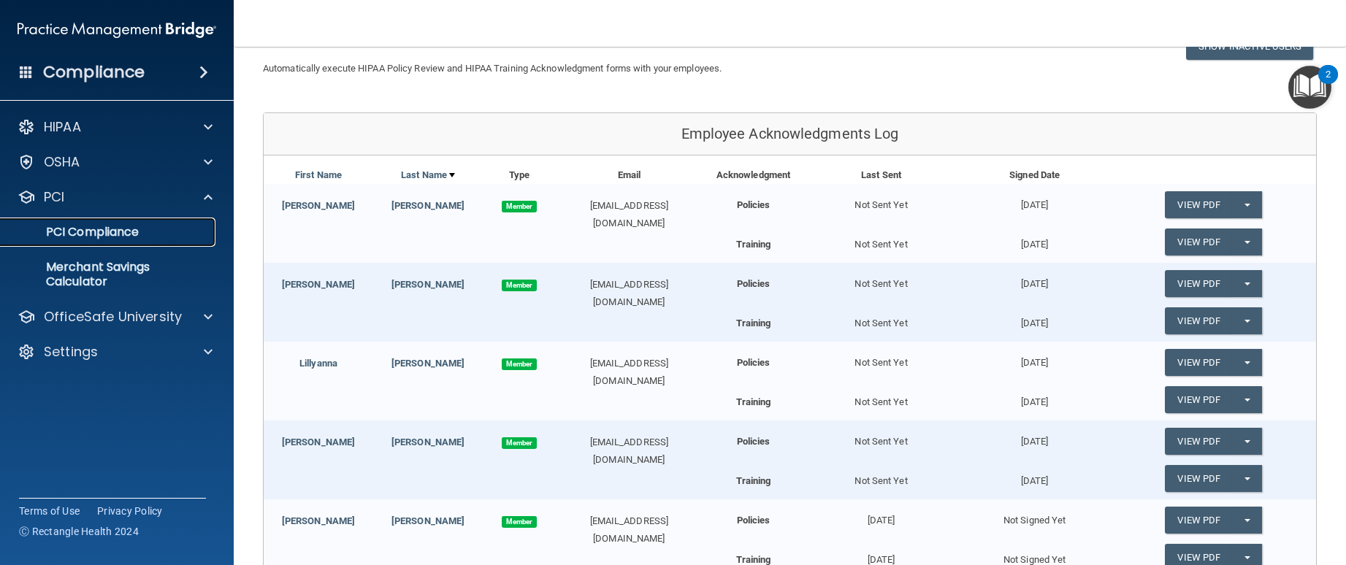
click at [120, 231] on p "PCI Compliance" at bounding box center [108, 232] width 199 height 15
click at [202, 72] on span at bounding box center [203, 73] width 9 height 18
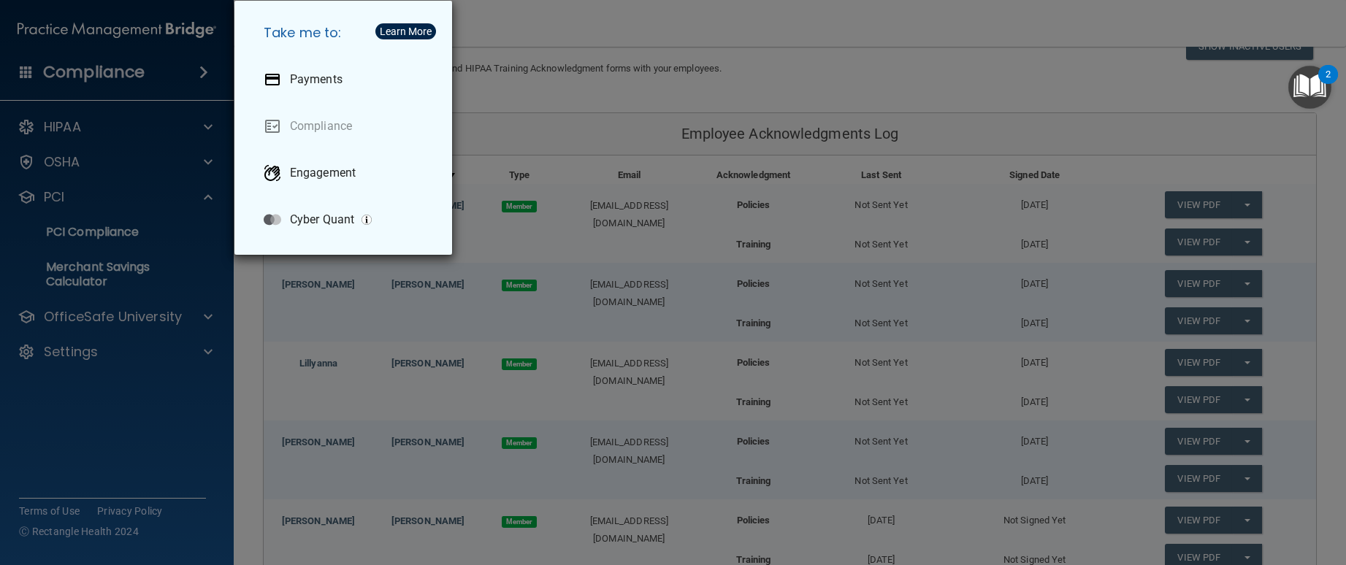
click at [185, 361] on div "Take me to: Payments Compliance Engagement Cyber Quant" at bounding box center [673, 282] width 1346 height 565
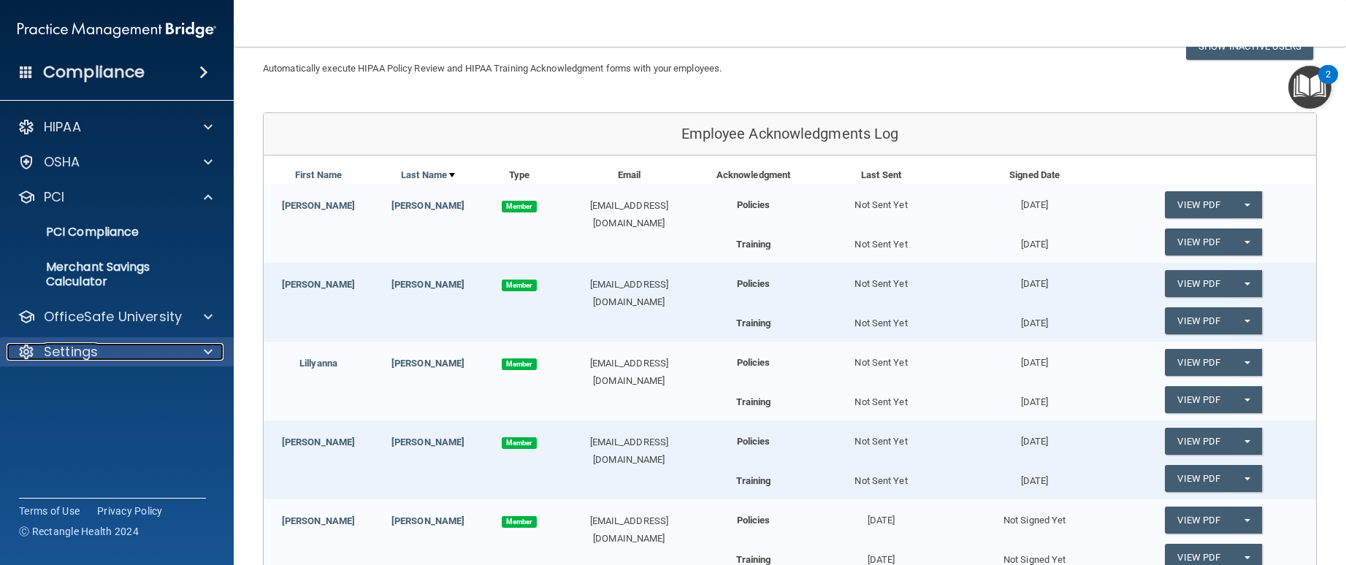
click at [204, 356] on span at bounding box center [208, 352] width 9 height 18
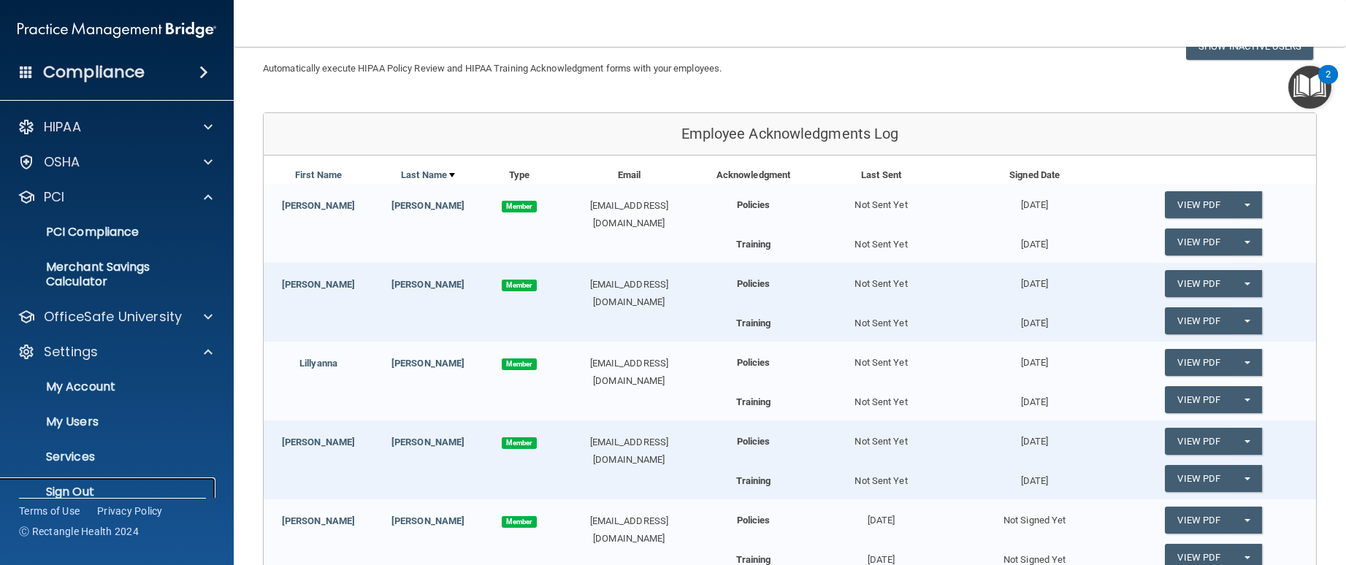
click at [77, 486] on p "Sign Out" at bounding box center [108, 492] width 199 height 15
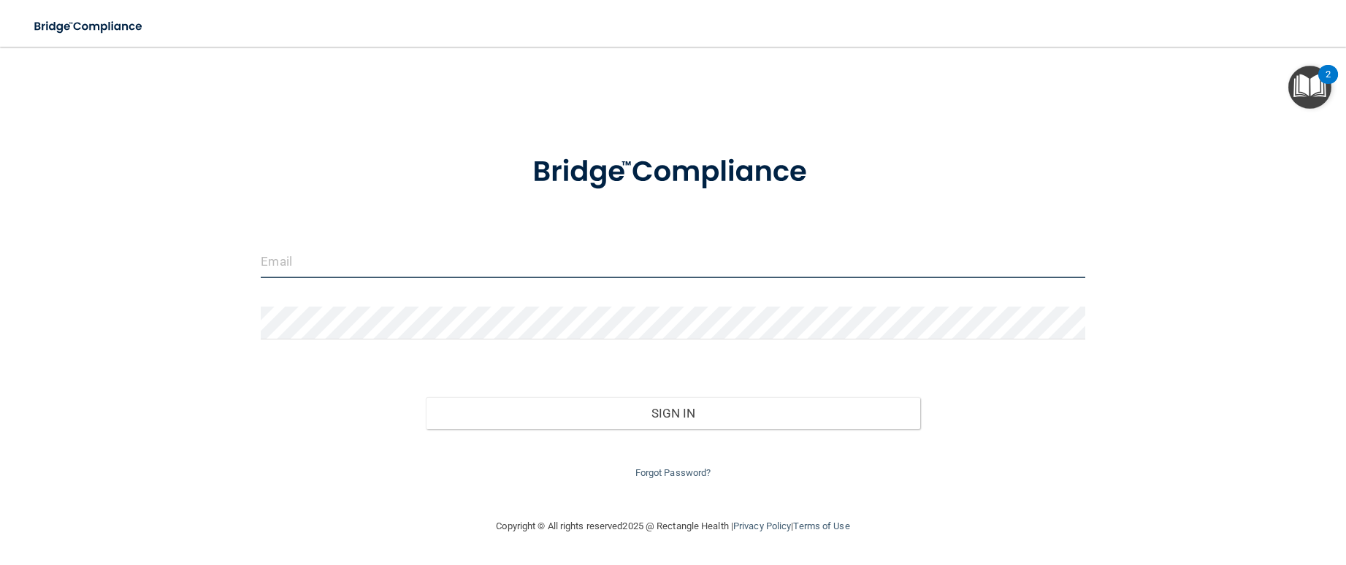
type input "lm.chicagoareaoms@gmail.com"
